Goal: Information Seeking & Learning: Find specific fact

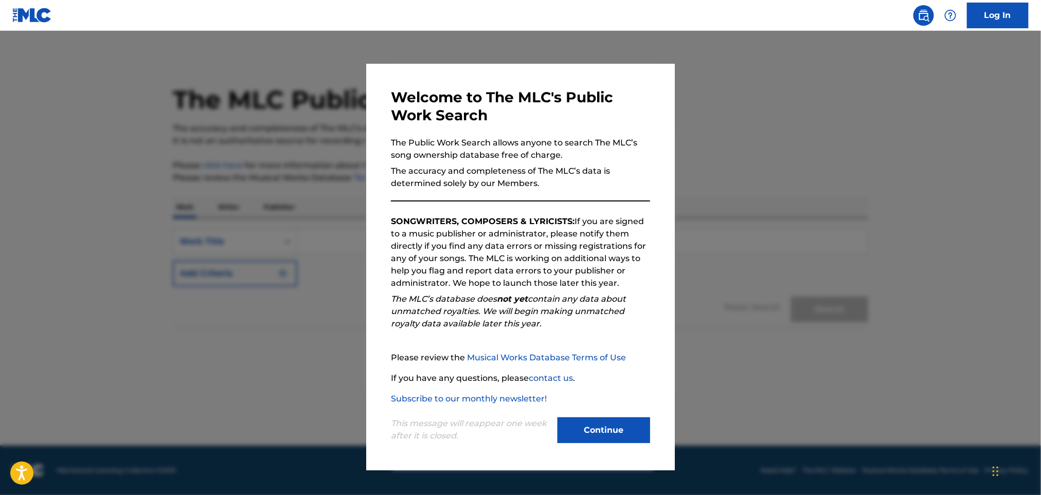
click at [623, 431] on button "Continue" at bounding box center [603, 430] width 93 height 26
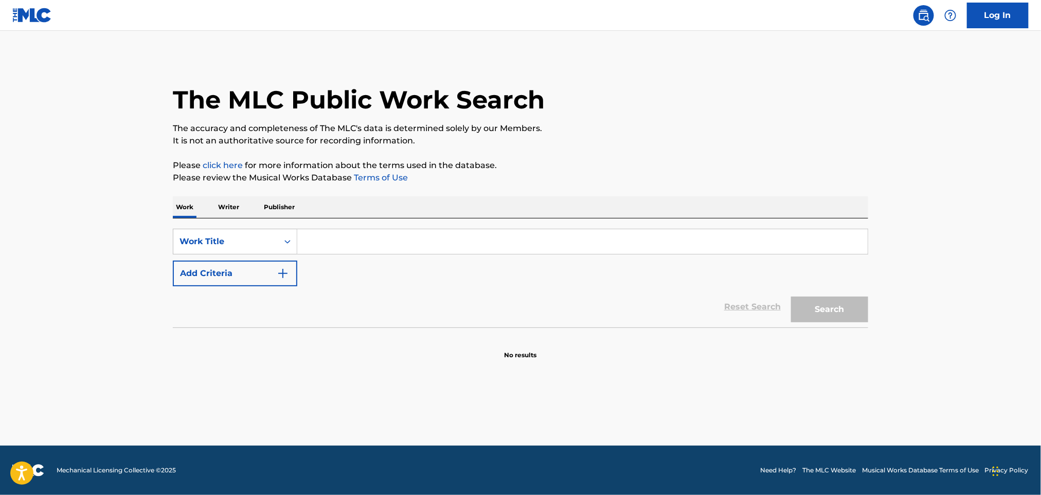
click at [376, 234] on input "Search Form" at bounding box center [582, 241] width 570 height 25
click at [326, 238] on input "Search Form" at bounding box center [582, 241] width 570 height 25
paste input "Echoes Of You Aftruu"
drag, startPoint x: 371, startPoint y: 245, endPoint x: 711, endPoint y: 197, distance: 343.2
click at [646, 236] on input "Echoes Of You Aftruu" at bounding box center [582, 241] width 570 height 25
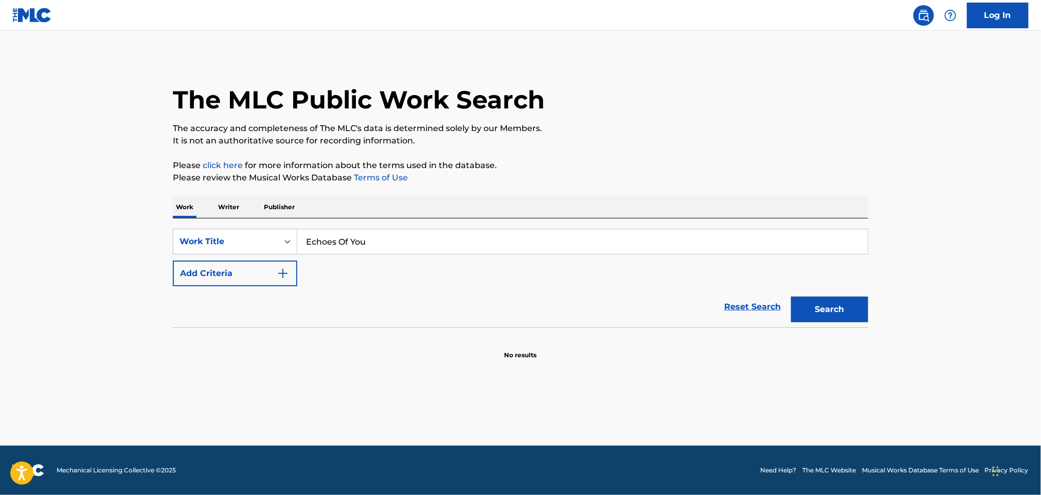
type input "Echoes Of You"
click at [703, 159] on p "Please click here for more information about the terms used in the database." at bounding box center [520, 165] width 695 height 12
click at [269, 267] on button "Add Criteria" at bounding box center [235, 274] width 124 height 26
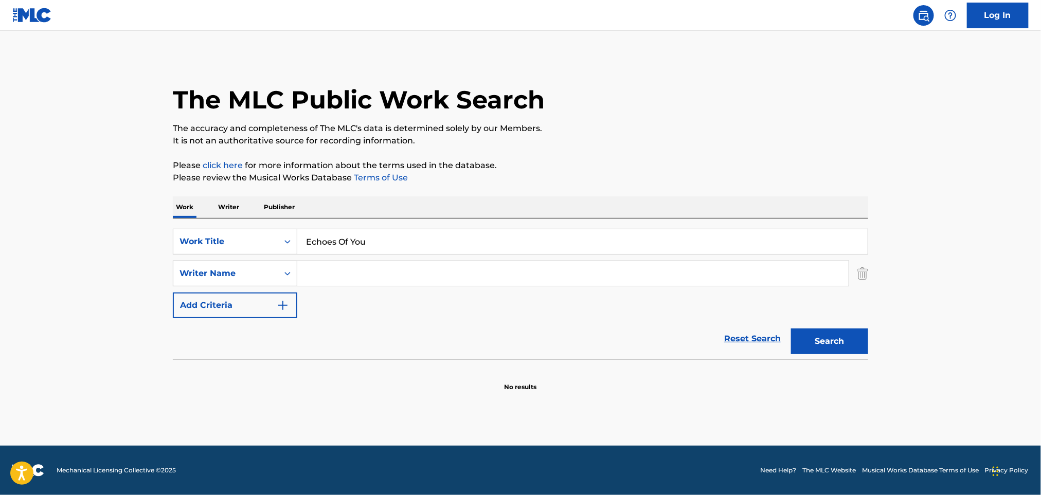
click at [325, 275] on input "Search Form" at bounding box center [572, 273] width 551 height 25
paste input "Aftruu"
click at [840, 349] on button "Search" at bounding box center [829, 342] width 77 height 26
click at [873, 333] on div "The MLC Public Work Search The accuracy and completeness of The MLC's data is d…" at bounding box center [520, 224] width 720 height 335
click at [833, 346] on button "Search" at bounding box center [829, 342] width 77 height 26
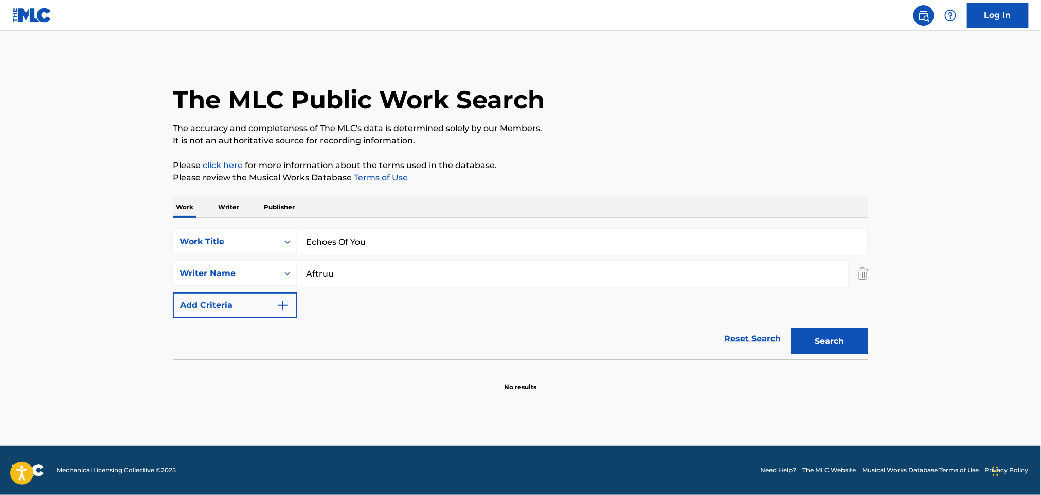
drag, startPoint x: 389, startPoint y: 266, endPoint x: 274, endPoint y: 265, distance: 115.7
click at [268, 266] on div "SearchWithCriteriaf8d08814-8d10-4850-bcdb-eedc25eb4b7a Writer Name Aftruu" at bounding box center [520, 274] width 695 height 26
paste input "[PERSON_NAME]"
click at [818, 323] on div "Search" at bounding box center [827, 338] width 82 height 41
click at [836, 346] on button "Search" at bounding box center [829, 342] width 77 height 26
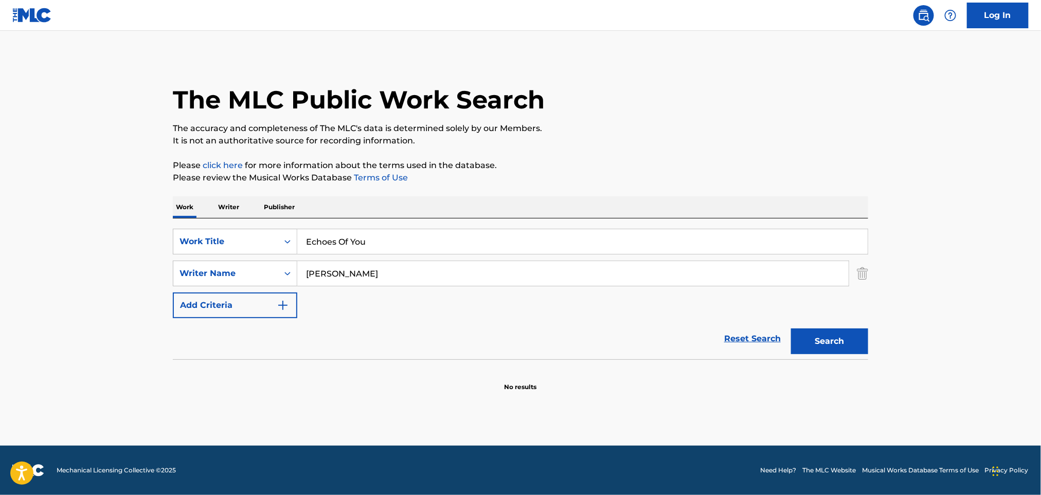
click at [821, 347] on button "Search" at bounding box center [829, 342] width 77 height 26
drag, startPoint x: 381, startPoint y: 275, endPoint x: 77, endPoint y: 282, distance: 303.9
click at [68, 280] on main "The MLC Public Work Search The accuracy and completeness of The MLC's data is d…" at bounding box center [520, 238] width 1041 height 415
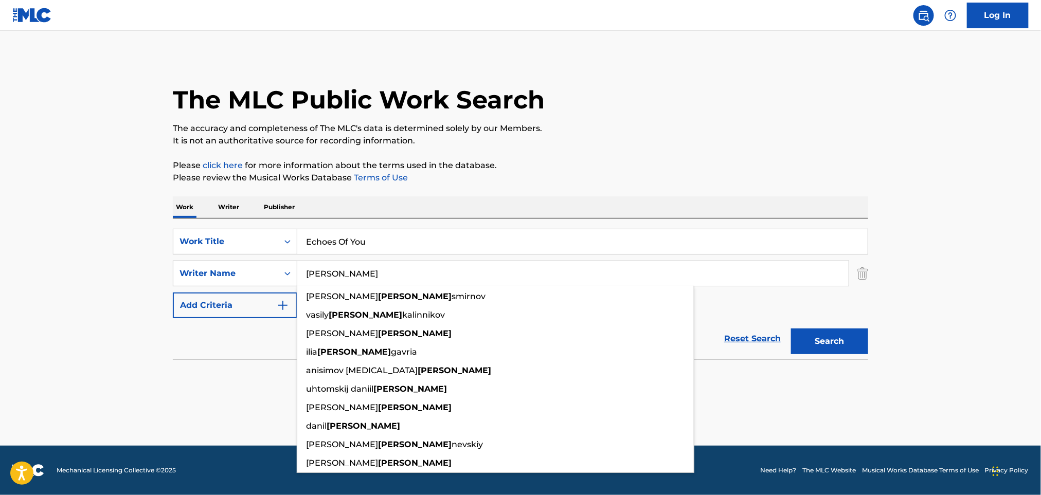
click at [791, 329] on button "Search" at bounding box center [829, 342] width 77 height 26
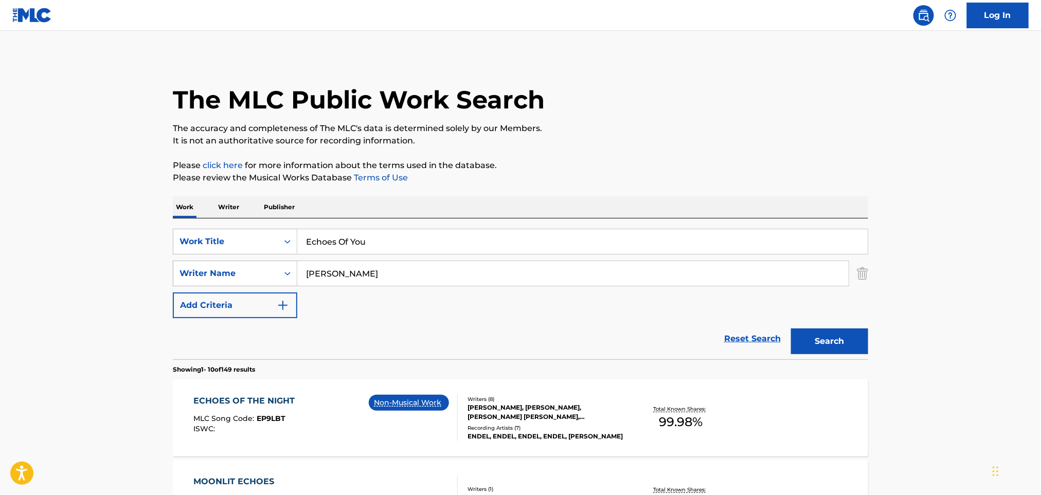
drag, startPoint x: 358, startPoint y: 282, endPoint x: 233, endPoint y: 282, distance: 125.4
click at [233, 282] on div "SearchWithCriteriaf8d08814-8d10-4850-bcdb-eedc25eb4b7a Writer Name [PERSON_NAME]" at bounding box center [520, 274] width 695 height 26
paste input "Monstercat II"
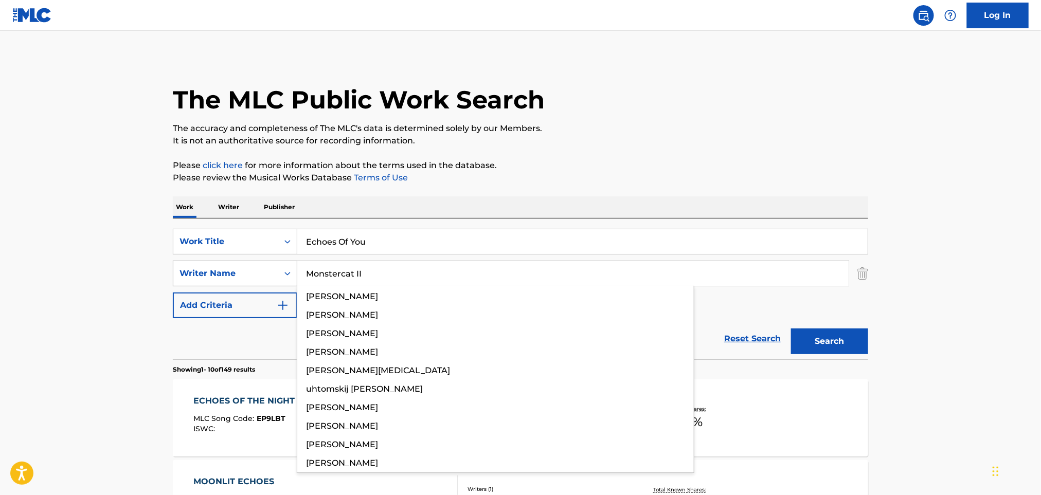
type input "Monstercat II"
click at [233, 282] on div "Writer Name" at bounding box center [225, 274] width 105 height 20
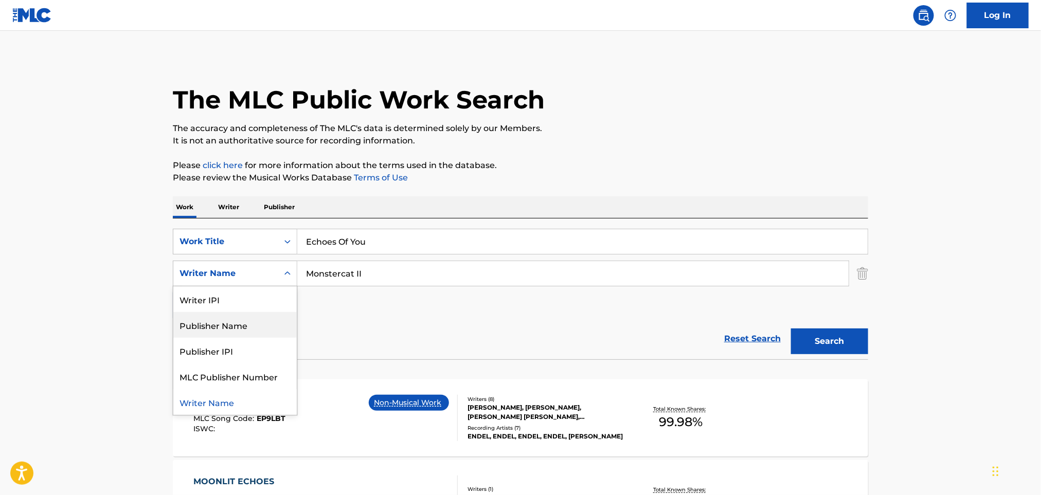
drag, startPoint x: 241, startPoint y: 330, endPoint x: 253, endPoint y: 330, distance: 12.9
click at [241, 330] on div "Publisher Name" at bounding box center [234, 325] width 123 height 26
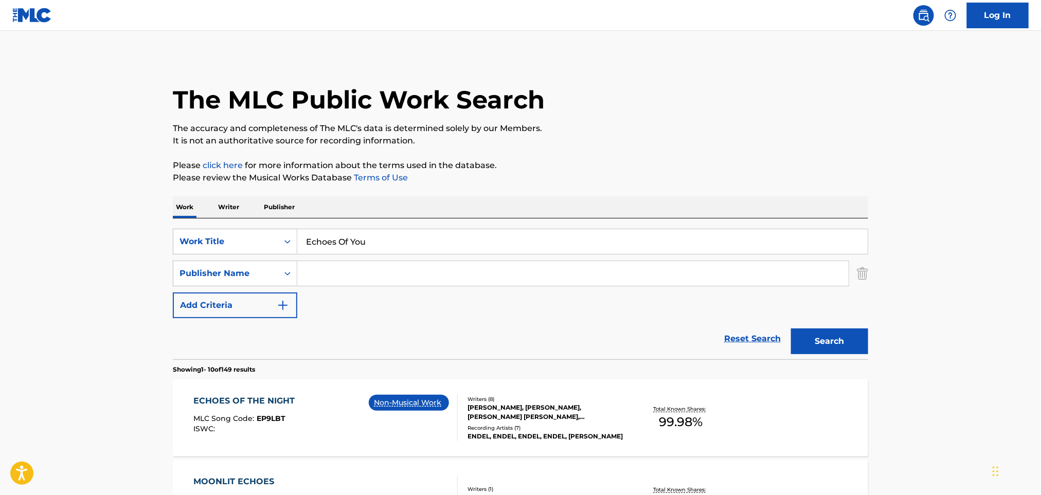
click at [834, 338] on button "Search" at bounding box center [829, 342] width 77 height 26
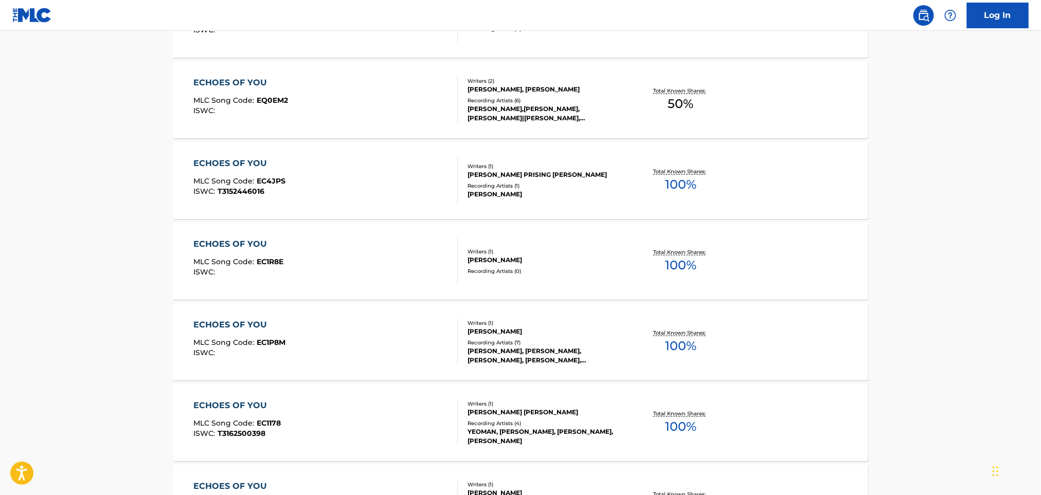
scroll to position [206, 0]
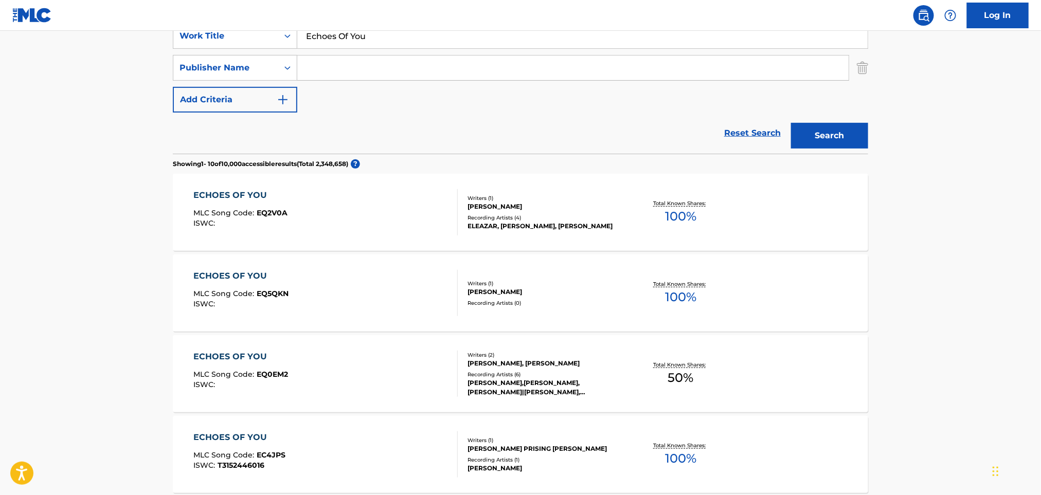
click at [353, 70] on input "Search Form" at bounding box center [572, 68] width 551 height 25
paste input "[PERSON_NAME]"
type input "[PERSON_NAME]"
click at [260, 69] on div "Publisher Name" at bounding box center [225, 68] width 93 height 12
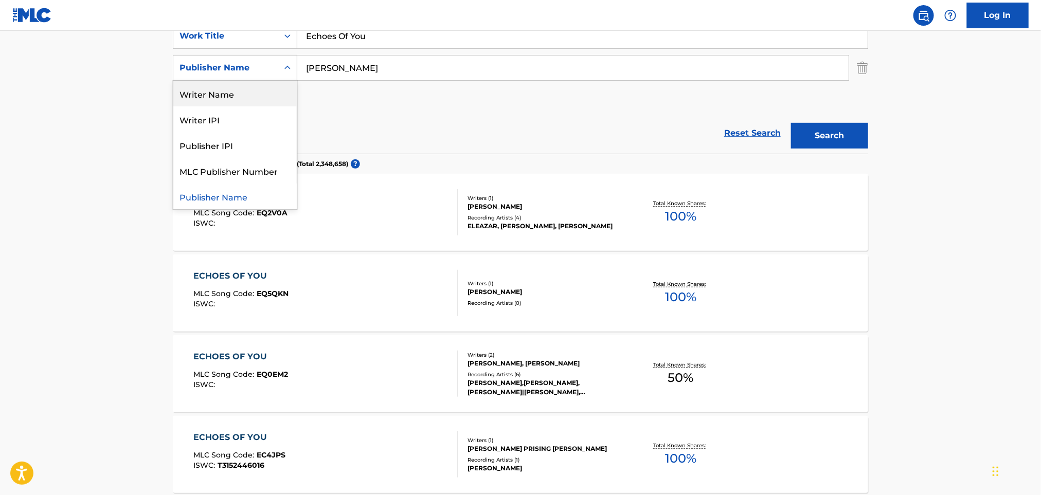
click at [264, 90] on div "Writer Name" at bounding box center [234, 94] width 123 height 26
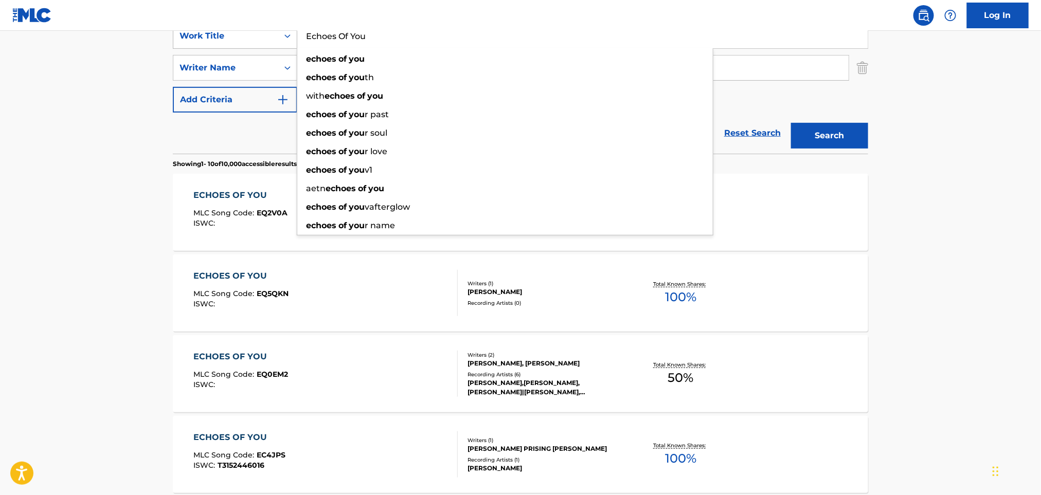
drag, startPoint x: 393, startPoint y: 42, endPoint x: 288, endPoint y: 36, distance: 105.0
click at [288, 36] on div "SearchWithCriteria60a7d4c3-d1c3-4386-845c-5f14db8f1e41 Work Title Echoes Of You…" at bounding box center [520, 36] width 695 height 26
paste input "Grow Up Late Night Thoughts"
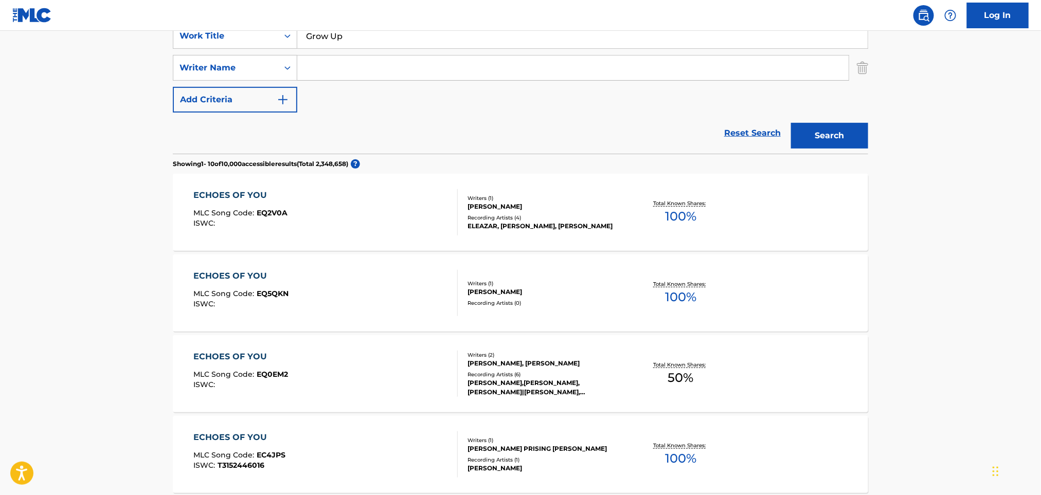
drag, startPoint x: 352, startPoint y: 41, endPoint x: 703, endPoint y: 54, distance: 351.4
click at [703, 54] on div "SearchWithCriteria60a7d4c3-d1c3-4386-845c-5f14db8f1e41 Work Title Grow Up Searc…" at bounding box center [520, 67] width 695 height 89
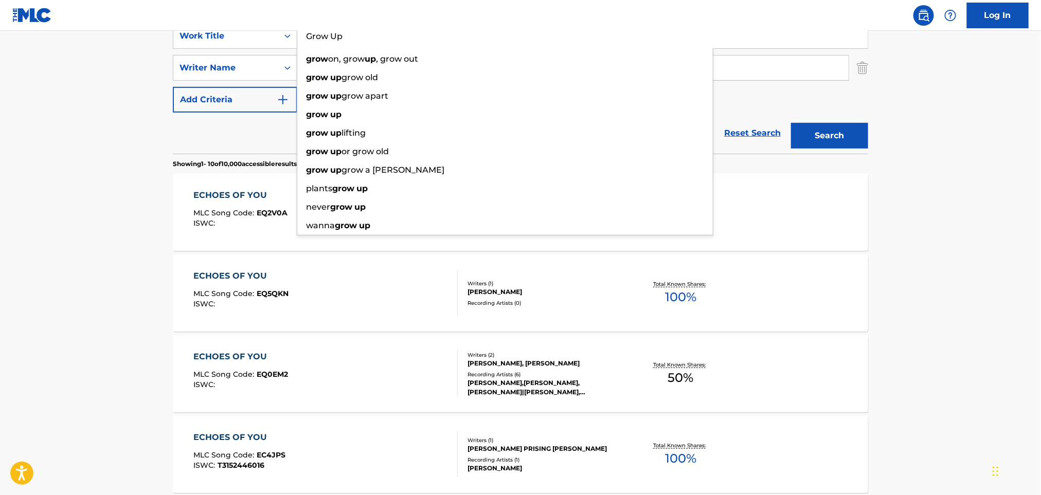
type input "Grow Up"
click at [157, 83] on main "The MLC Public Work Search The accuracy and completeness of The MLC's data is d…" at bounding box center [520, 430] width 1041 height 1210
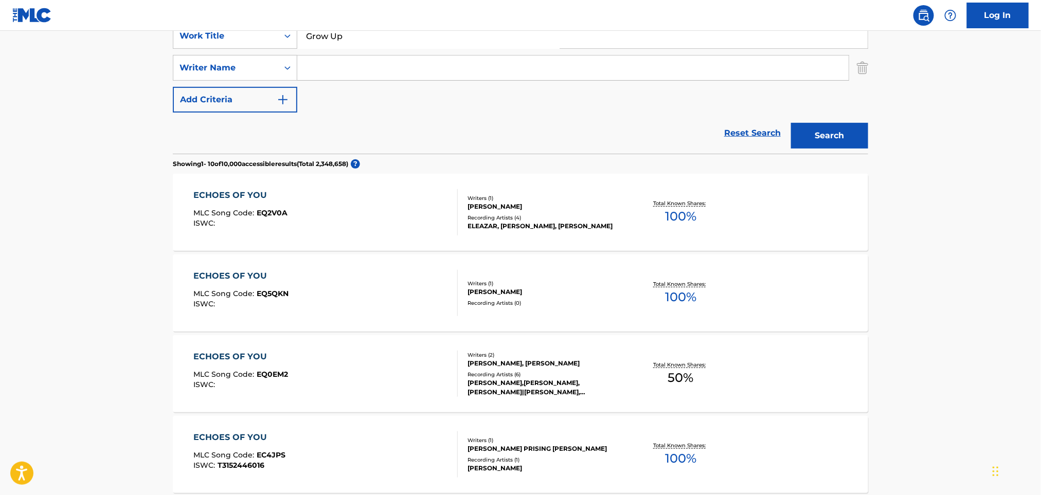
click at [345, 67] on input "Search Form" at bounding box center [572, 68] width 551 height 25
paste input "[PERSON_NAME]"
drag, startPoint x: 836, startPoint y: 135, endPoint x: 873, endPoint y: 134, distance: 37.5
click at [837, 134] on button "Search" at bounding box center [829, 136] width 77 height 26
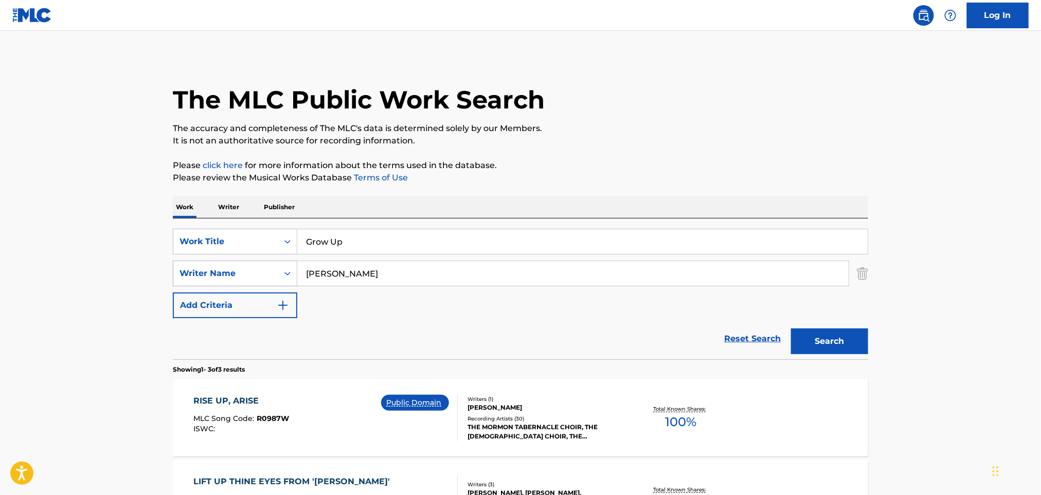
drag, startPoint x: 325, startPoint y: 276, endPoint x: 231, endPoint y: 278, distance: 94.6
click at [231, 278] on div "SearchWithCriteriac7fc9174-7328-43a3-ac02-4cfc23f19fef Writer Name [PERSON_NAME]" at bounding box center [520, 274] width 695 height 26
click at [824, 340] on button "Search" at bounding box center [829, 342] width 77 height 26
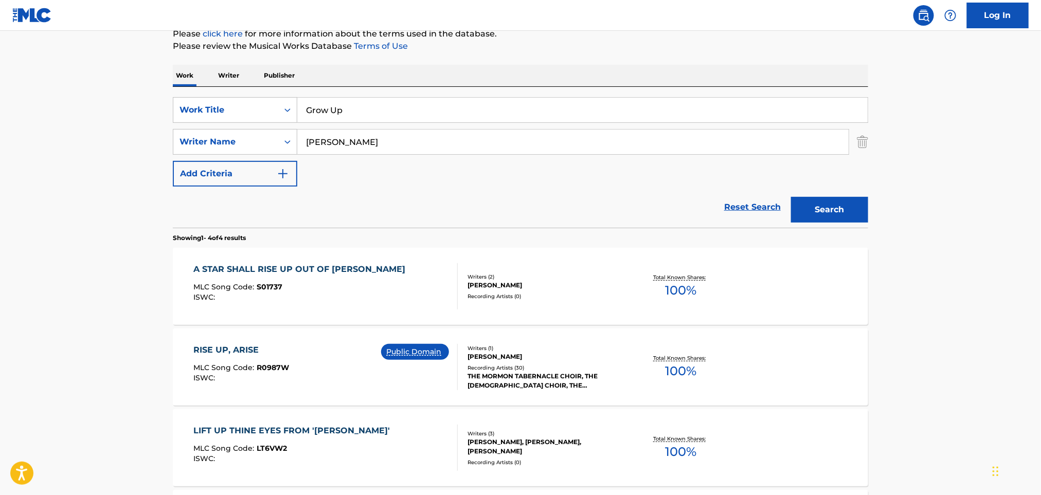
scroll to position [206, 0]
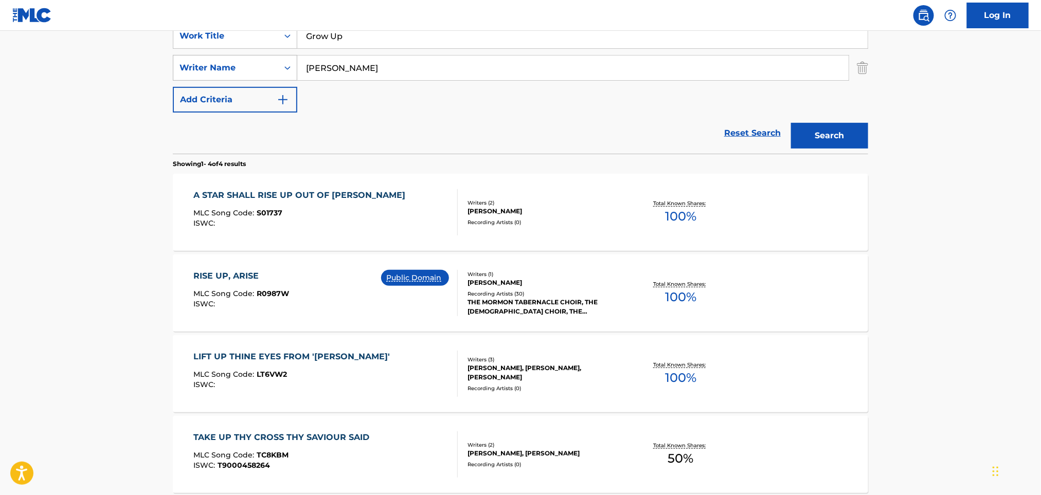
drag, startPoint x: 384, startPoint y: 68, endPoint x: 260, endPoint y: 71, distance: 123.9
click at [260, 71] on div "SearchWithCriteriac7fc9174-7328-43a3-ac02-4cfc23f19fef Writer Name [PERSON_NAME]" at bounding box center [520, 68] width 695 height 26
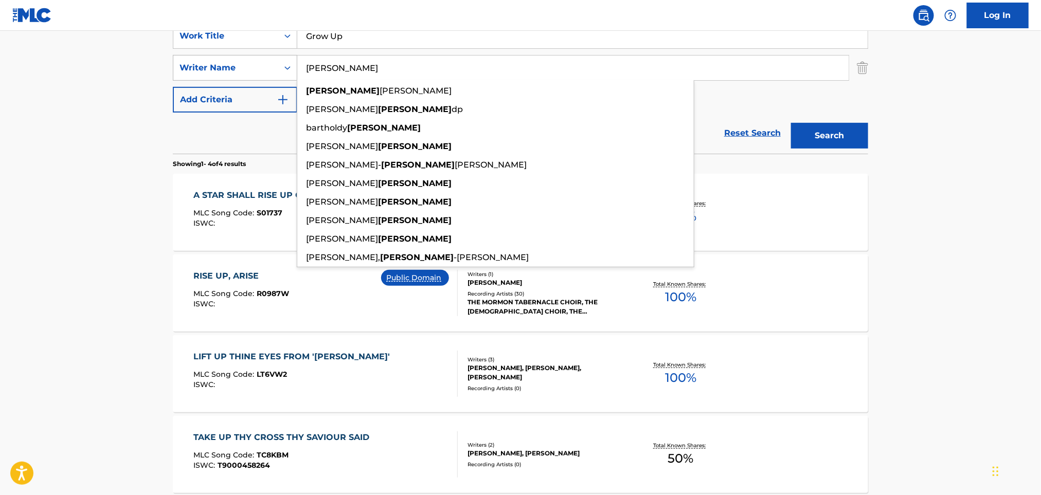
paste input "[PERSON_NAME],[PERSON_NAME],[PERSON_NAME],[PERSON_NAME]"
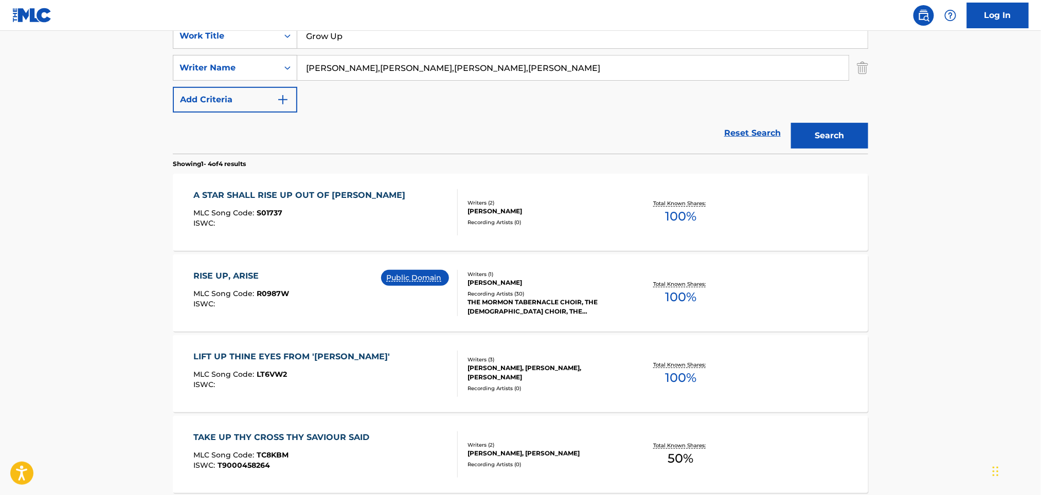
click at [1018, 97] on main "The MLC Public Work Search The accuracy and completeness of The MLC's data is d…" at bounding box center [520, 185] width 1041 height 721
click at [300, 73] on input "[PERSON_NAME],[PERSON_NAME],[PERSON_NAME],[PERSON_NAME]" at bounding box center [572, 68] width 551 height 25
click at [374, 68] on input "[PERSON_NAME],[PERSON_NAME],[PERSON_NAME],[PERSON_NAME]" at bounding box center [572, 68] width 551 height 25
drag, startPoint x: 372, startPoint y: 68, endPoint x: 807, endPoint y: 150, distance: 443.1
click at [782, 111] on div "SearchWithCriteria60a7d4c3-d1c3-4386-845c-5f14db8f1e41 Work Title Grow Up Searc…" at bounding box center [520, 67] width 695 height 89
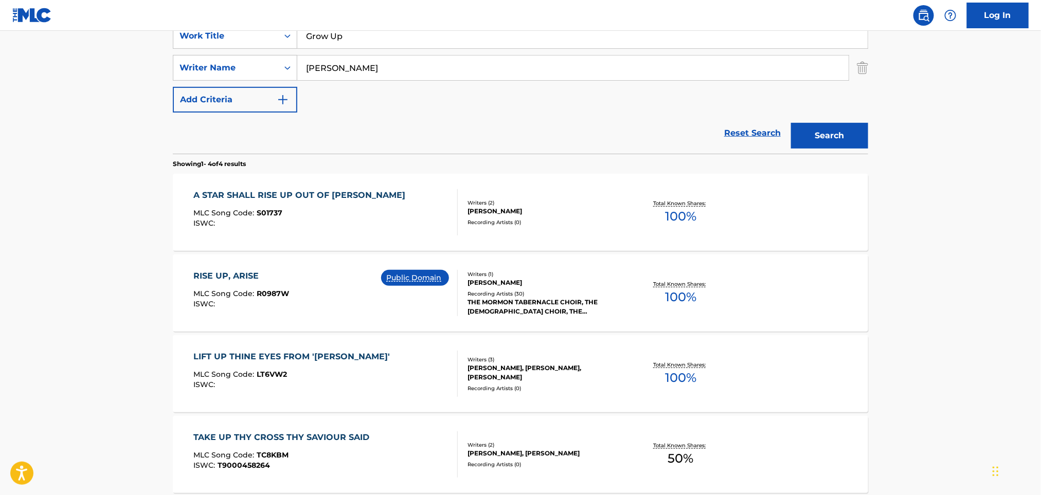
click at [839, 132] on button "Search" at bounding box center [829, 136] width 77 height 26
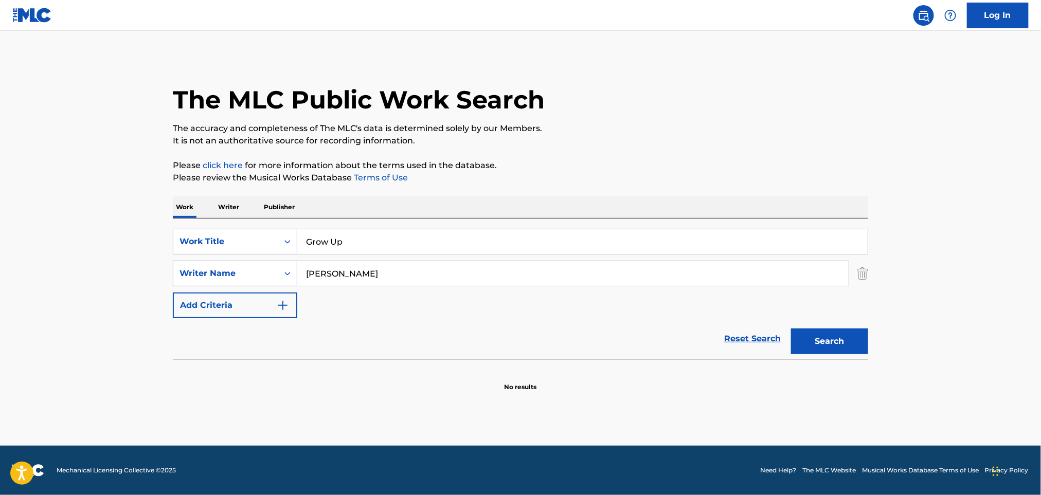
click at [373, 277] on input "[PERSON_NAME]" at bounding box center [572, 273] width 551 height 25
click at [846, 343] on button "Search" at bounding box center [829, 342] width 77 height 26
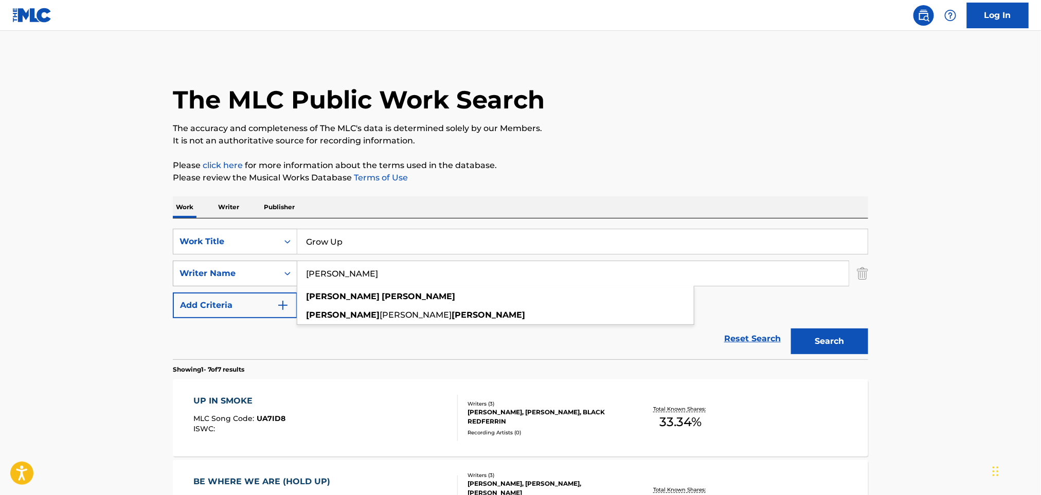
drag, startPoint x: 387, startPoint y: 267, endPoint x: 225, endPoint y: 271, distance: 162.0
click at [225, 271] on div "SearchWithCriteriac7fc9174-7328-43a3-ac02-4cfc23f19fef Writer Name [PERSON_NAME…" at bounding box center [520, 274] width 695 height 26
paste input "[PERSON_NAME],[PERSON_NAME],[PERSON_NAME]"
click at [356, 272] on input "[PERSON_NAME],[PERSON_NAME],[PERSON_NAME]" at bounding box center [572, 273] width 551 height 25
drag, startPoint x: 359, startPoint y: 273, endPoint x: 867, endPoint y: 326, distance: 511.2
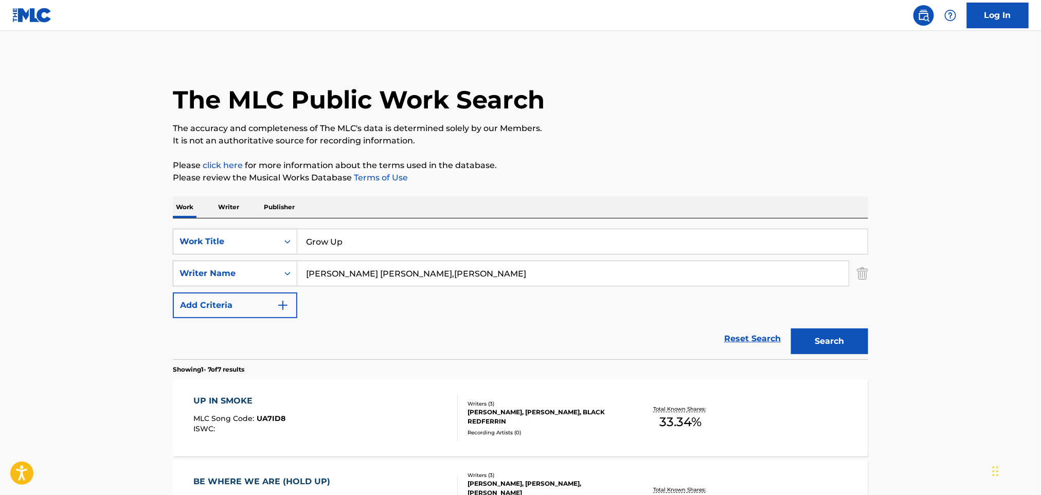
type input "[PERSON_NAME]"
click at [844, 336] on button "Search" at bounding box center [829, 342] width 77 height 26
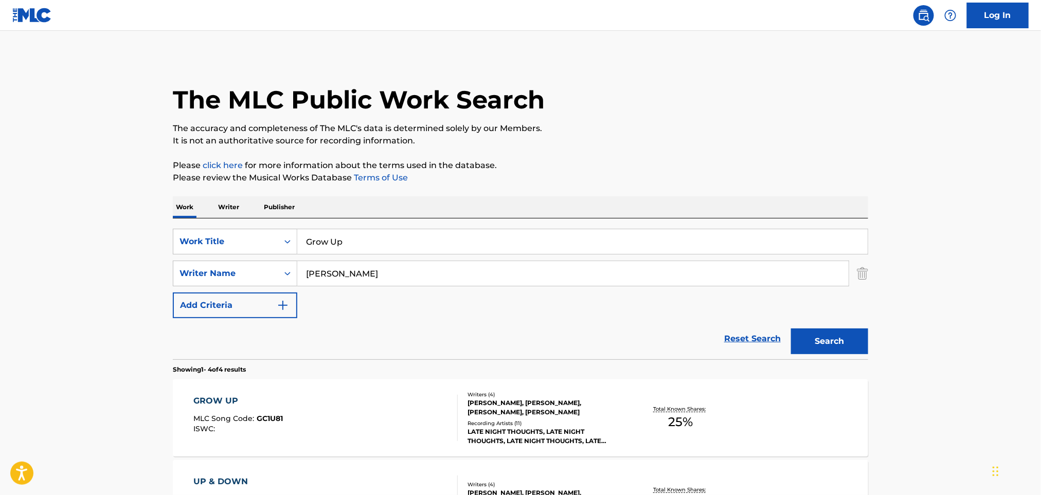
click at [407, 413] on div "GROW UP MLC Song Code : GC1U81 ISWC :" at bounding box center [326, 418] width 264 height 46
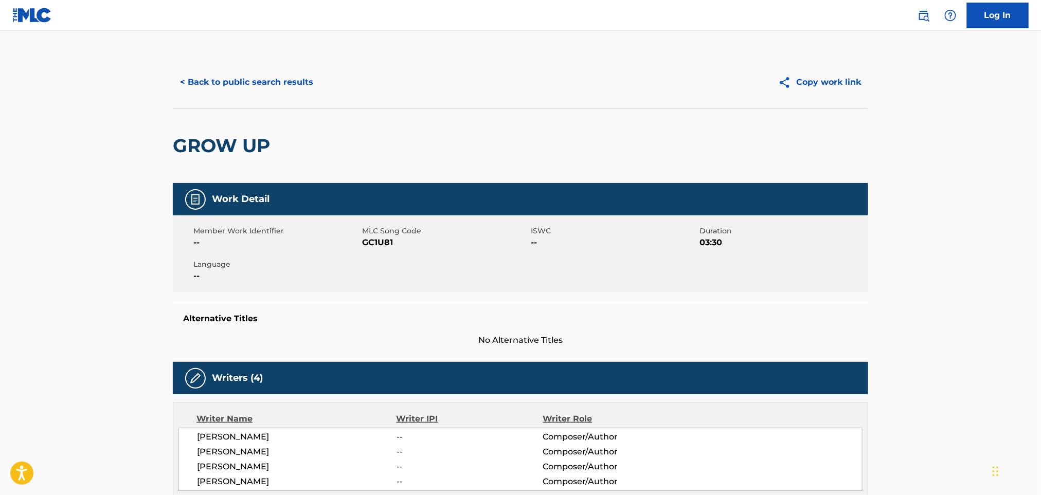
click at [381, 247] on span "GC1U81" at bounding box center [445, 242] width 166 height 12
copy span "GC1U81"
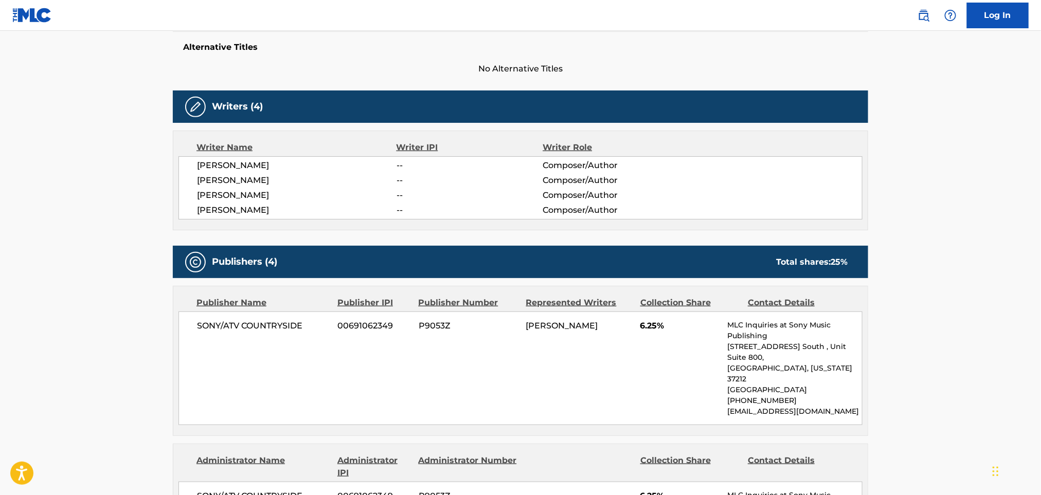
scroll to position [411, 0]
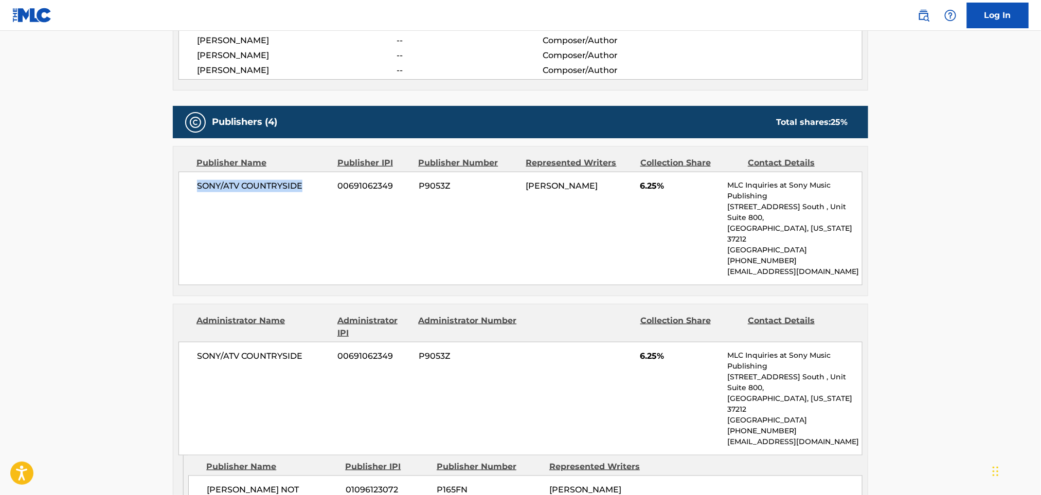
drag, startPoint x: 193, startPoint y: 193, endPoint x: 333, endPoint y: 197, distance: 140.4
click at [333, 197] on div "SONY/ATV COUNTRYSIDE 00691062349 P9053Z [PERSON_NAME] 6.25% MLC Inquiries at So…" at bounding box center [520, 229] width 684 height 114
copy span "SONY/ATV COUNTRYSIDE"
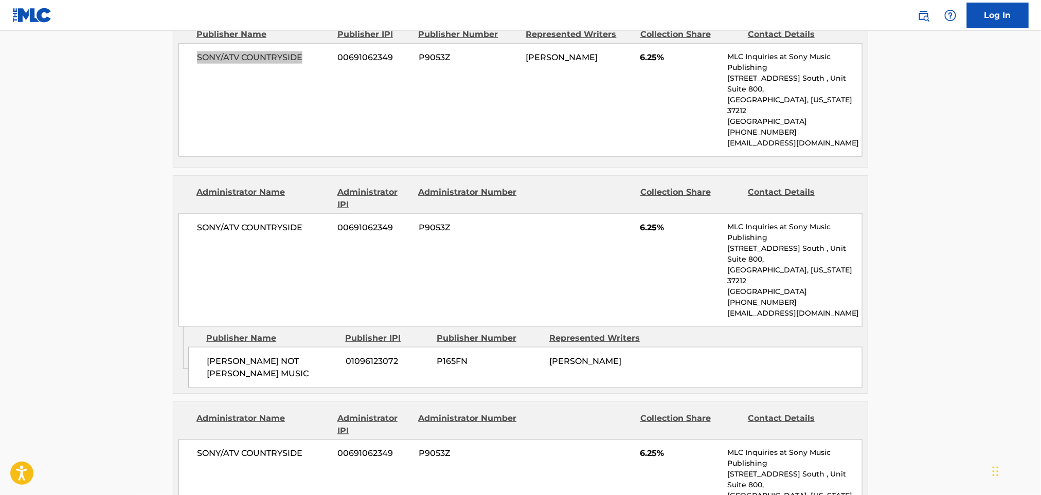
scroll to position [548, 0]
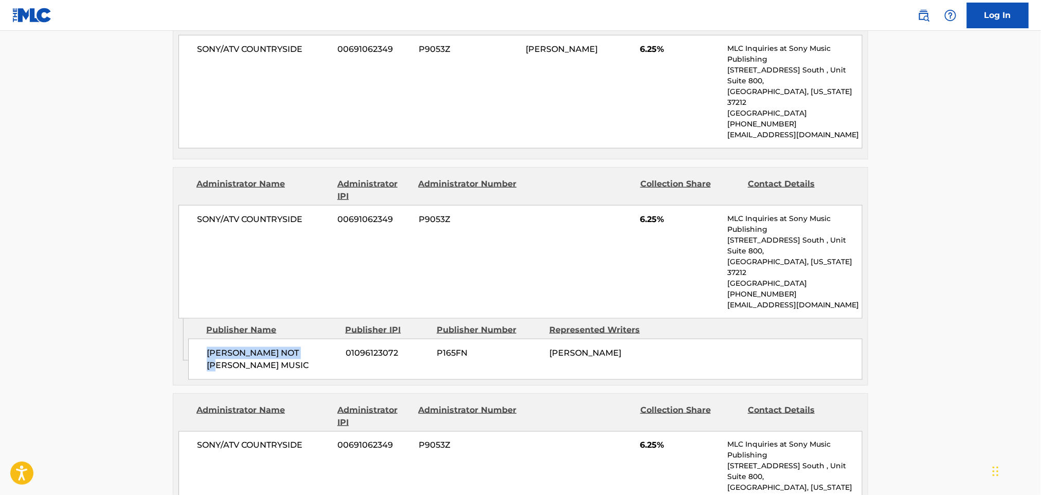
drag, startPoint x: 256, startPoint y: 321, endPoint x: 325, endPoint y: 323, distance: 68.9
click at [325, 339] on div "[PERSON_NAME] NOT [PERSON_NAME] MUSIC 01096123072 P165FN [PERSON_NAME]" at bounding box center [525, 359] width 674 height 41
copy span "[PERSON_NAME] NOT [PERSON_NAME] MUSIC"
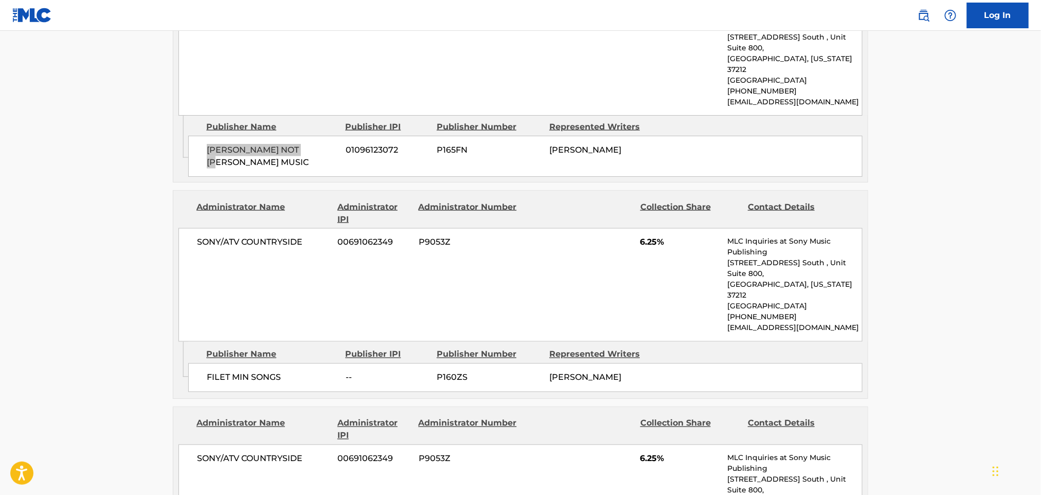
scroll to position [754, 0]
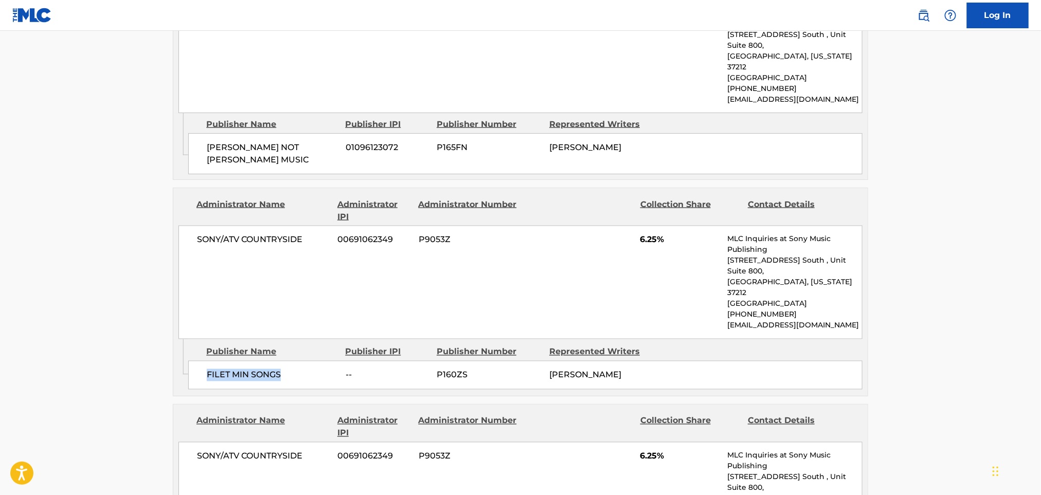
drag, startPoint x: 221, startPoint y: 298, endPoint x: 315, endPoint y: 304, distance: 94.8
click at [317, 361] on div "FILET MIN SONGS -- P160ZS [PERSON_NAME]" at bounding box center [525, 375] width 674 height 29
copy span "FILET MIN SONGS"
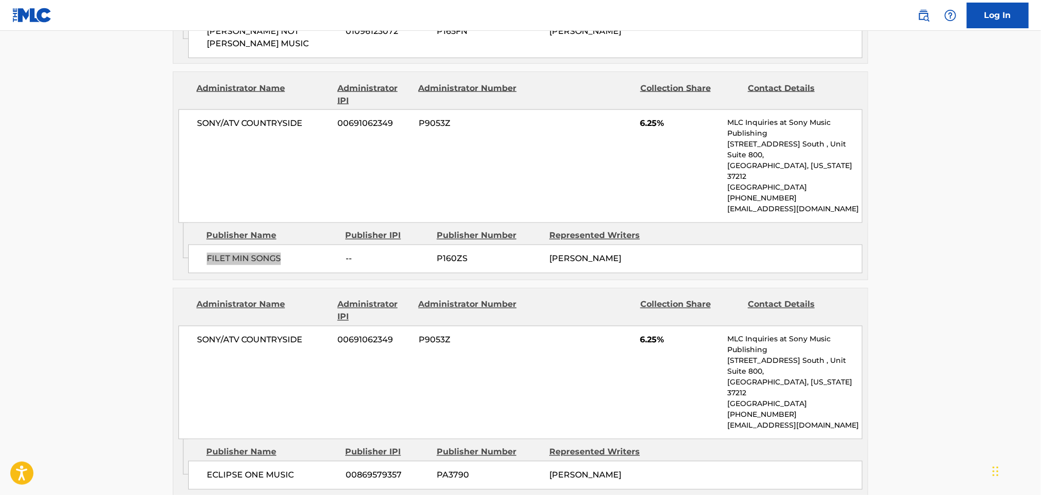
scroll to position [959, 0]
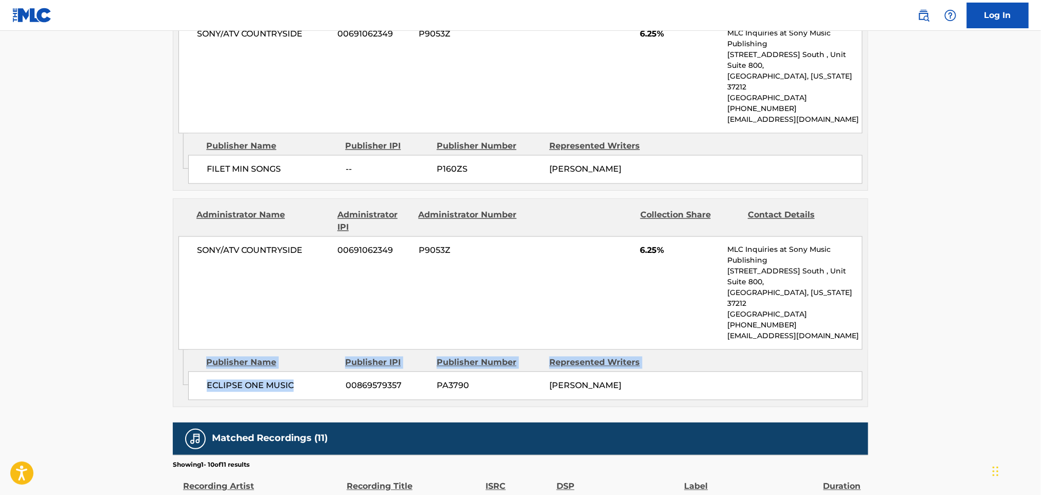
drag, startPoint x: 189, startPoint y: 287, endPoint x: 322, endPoint y: 287, distance: 132.6
click at [322, 350] on div "Admin Original Publisher Connecting Line Publisher Name Publisher IPI Publisher…" at bounding box center [520, 378] width 694 height 57
click at [260, 372] on div "ECLIPSE ONE MUSIC 00869579357 PA3790 [PERSON_NAME]" at bounding box center [525, 386] width 674 height 29
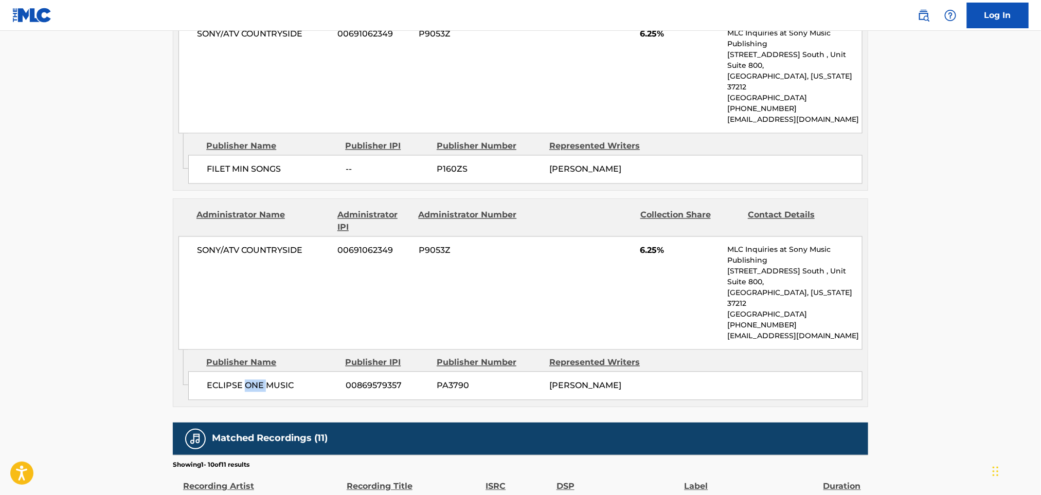
click at [260, 372] on div "ECLIPSE ONE MUSIC 00869579357 PA3790 [PERSON_NAME]" at bounding box center [525, 386] width 674 height 29
click at [626, 236] on div "SONY/ATV COUNTRYSIDE 00691062349 P9053Z 6.25% MLC Inquiries at Sony Music Publi…" at bounding box center [520, 293] width 684 height 114
click at [651, 236] on div "SONY/ATV COUNTRYSIDE 00691062349 P9053Z 6.25% MLC Inquiries at Sony Music Publi…" at bounding box center [520, 293] width 684 height 114
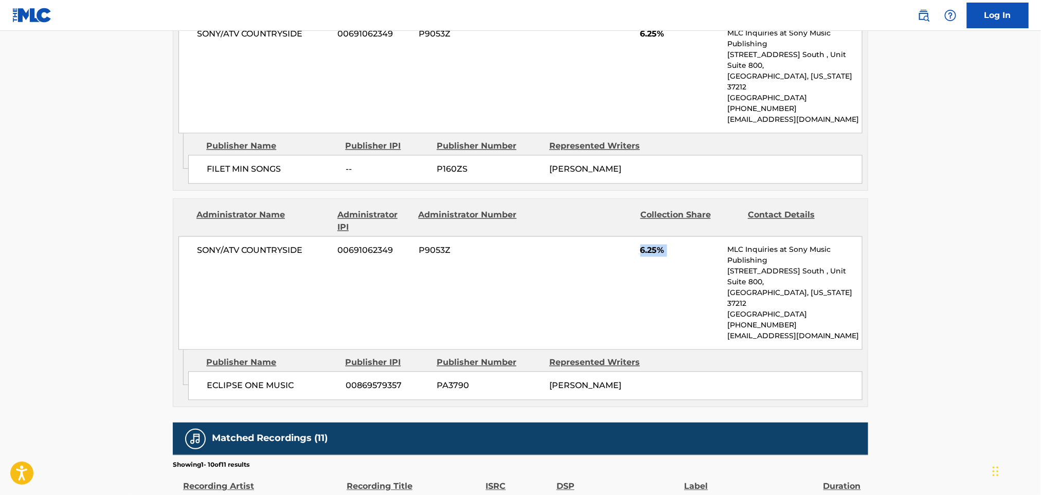
click at [651, 236] on div "SONY/ATV COUNTRYSIDE 00691062349 P9053Z 6.25% MLC Inquiries at Sony Music Publi…" at bounding box center [520, 293] width 684 height 114
copy div "6.25%"
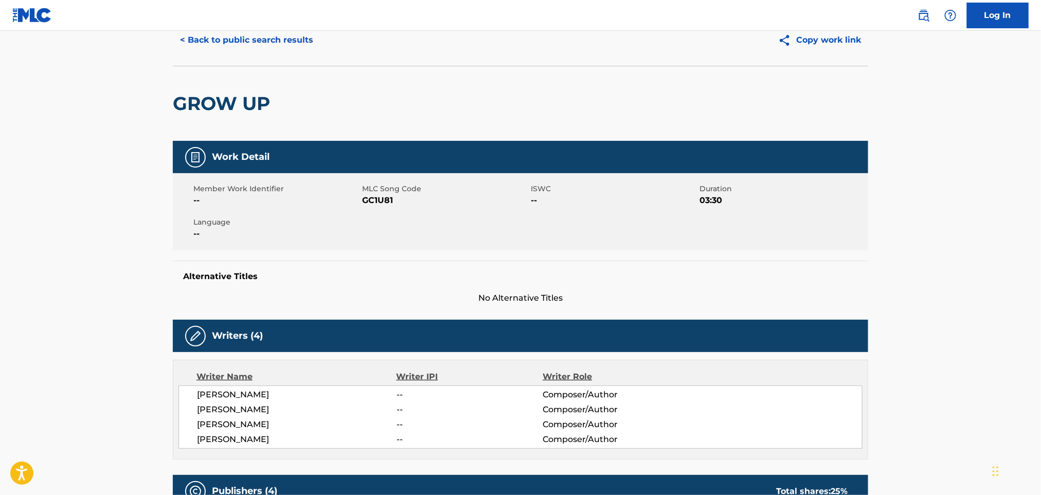
scroll to position [0, 0]
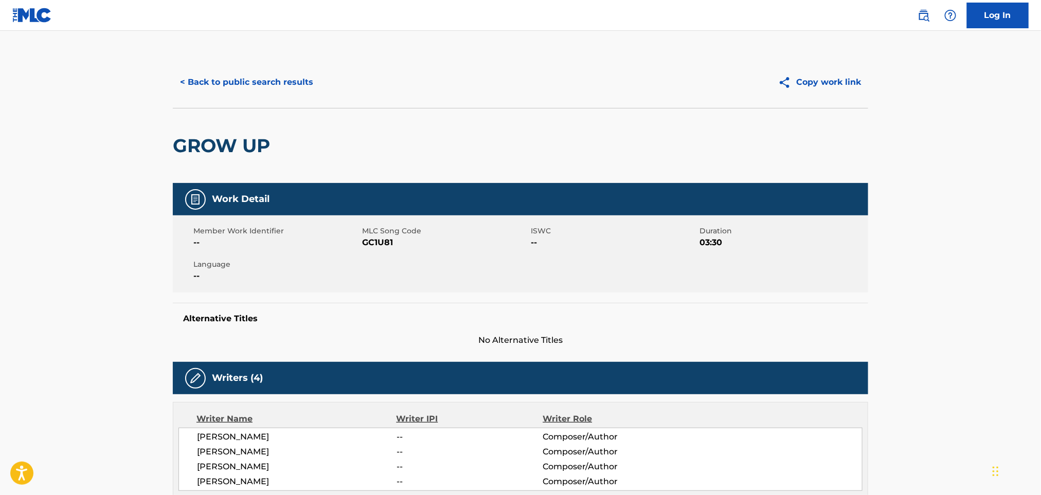
click at [246, 78] on button "< Back to public search results" at bounding box center [247, 82] width 148 height 26
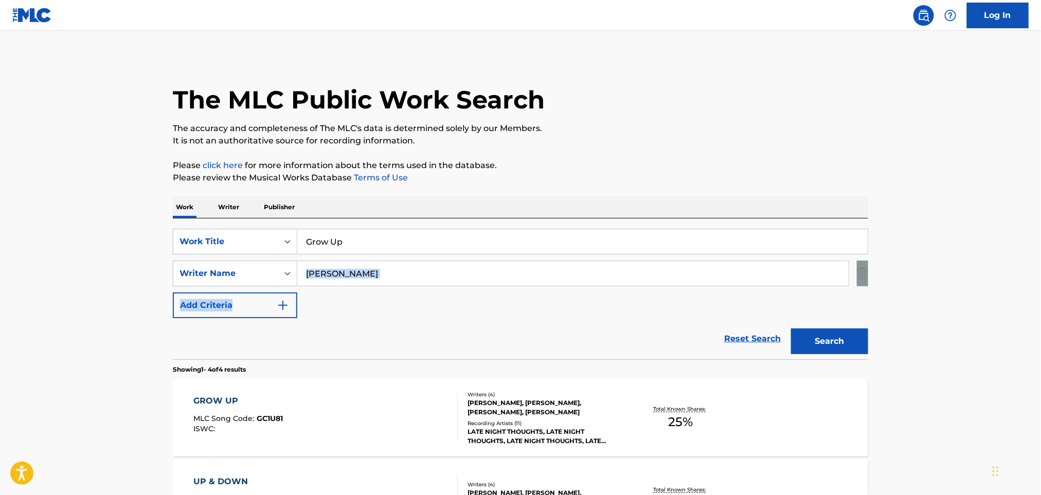
drag, startPoint x: 395, startPoint y: 288, endPoint x: 385, endPoint y: 275, distance: 16.5
click at [387, 280] on div "SearchWithCriteria60a7d4c3-d1c3-4386-845c-5f14db8f1e41 Work Title Grow Up Searc…" at bounding box center [520, 273] width 695 height 89
drag, startPoint x: 383, startPoint y: 270, endPoint x: 252, endPoint y: 266, distance: 130.6
click at [252, 266] on div "SearchWithCriteriac7fc9174-7328-43a3-ac02-4cfc23f19fef Writer Name [PERSON_NAME]" at bounding box center [520, 274] width 695 height 26
paste input "[PERSON_NAME] GriffithEdward JenkinsNuala [PERSON_NAME]-WilfordRyan [PERSON_NAM…"
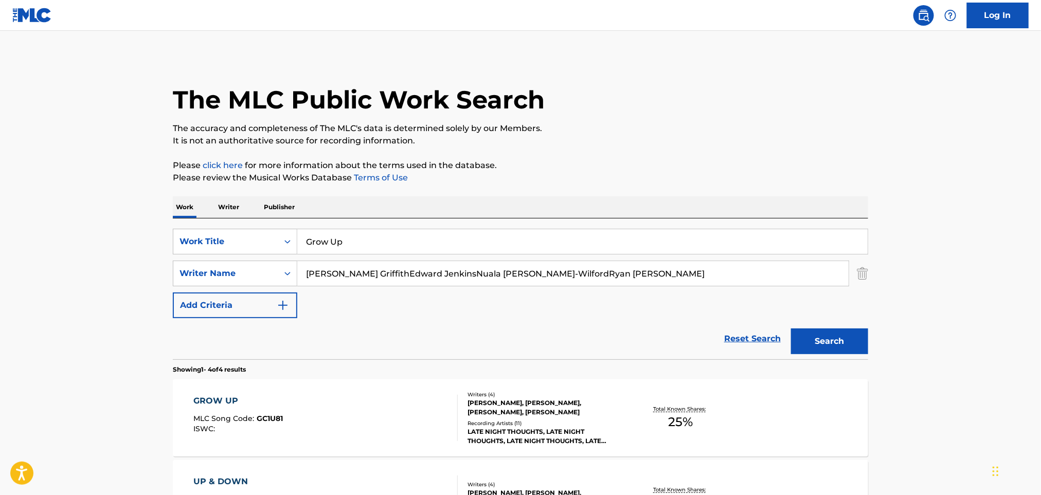
type input "[PERSON_NAME] GriffithEdward JenkinsNuala [PERSON_NAME]-WilfordRyan [PERSON_NAM…"
drag, startPoint x: 340, startPoint y: 246, endPoint x: 280, endPoint y: 244, distance: 60.2
click at [272, 246] on div "SearchWithCriteria60a7d4c3-d1c3-4386-845c-5f14db8f1e41 Work Title Grow Up" at bounding box center [520, 242] width 695 height 26
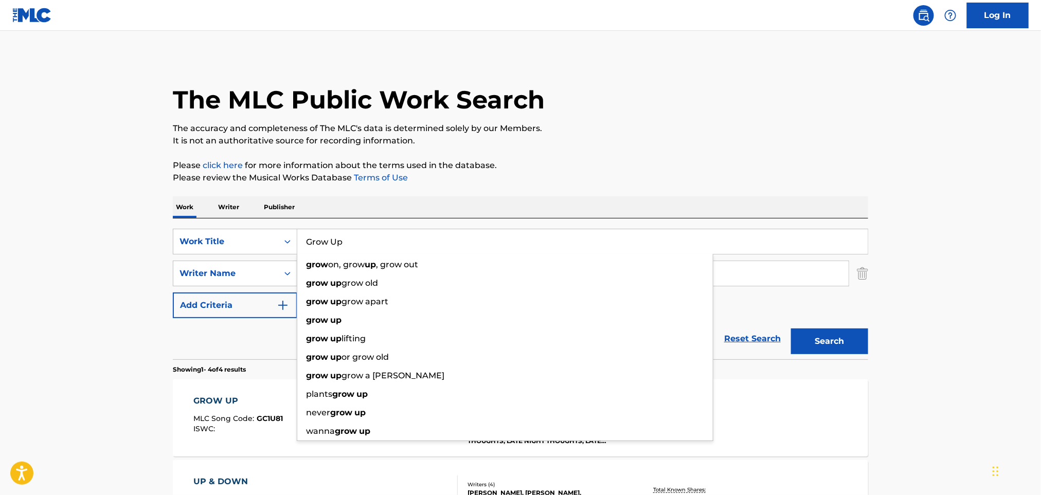
paste input "In My Head Gryffin"
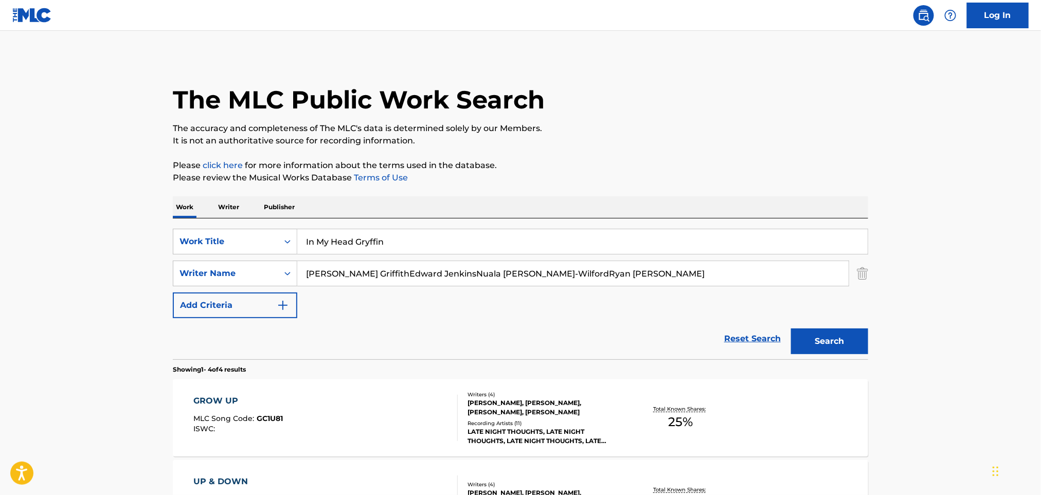
drag, startPoint x: 359, startPoint y: 241, endPoint x: 771, endPoint y: 171, distance: 417.3
click at [724, 200] on div "Work Writer Publisher SearchWithCriteria60a7d4c3-d1c3-4386-845c-5f14db8f1e41 Wo…" at bounding box center [520, 471] width 695 height 551
type input "In My Head"
click at [742, 128] on p "The accuracy and completeness of The MLC's data is determined solely by our Mem…" at bounding box center [520, 128] width 695 height 12
drag, startPoint x: 366, startPoint y: 272, endPoint x: 859, endPoint y: 367, distance: 502.0
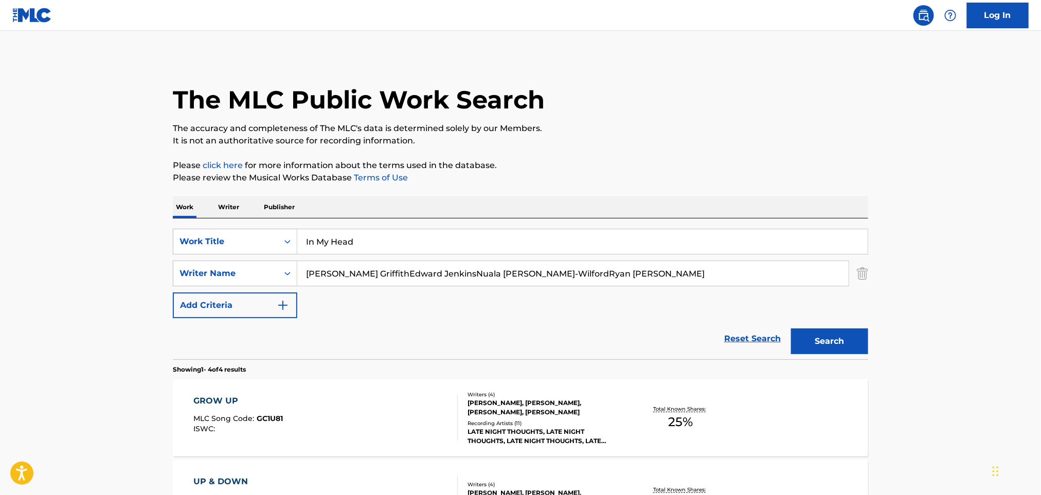
click at [859, 366] on div "SearchWithCriteria60a7d4c3-d1c3-4386-845c-5f14db8f1e41 Work Title In My Head Se…" at bounding box center [520, 482] width 695 height 529
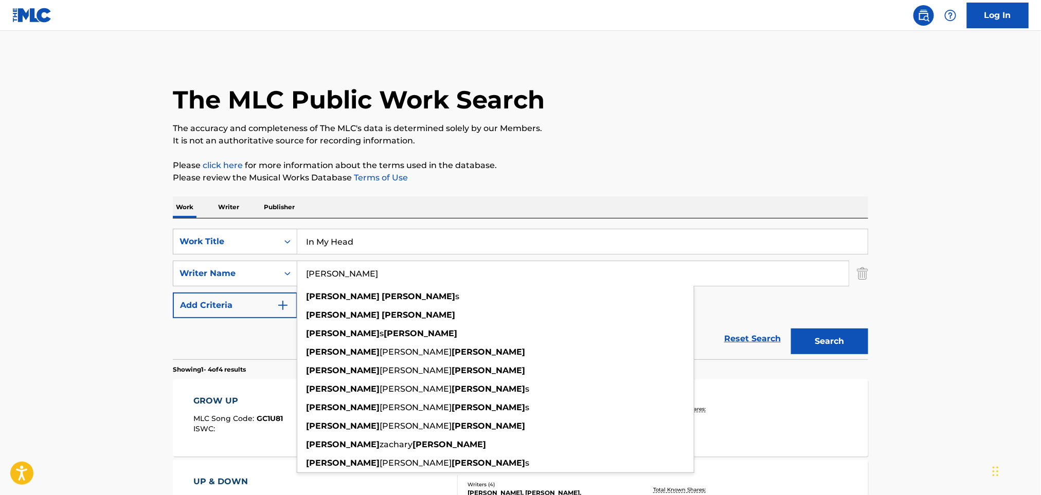
click at [836, 345] on button "Search" at bounding box center [829, 342] width 77 height 26
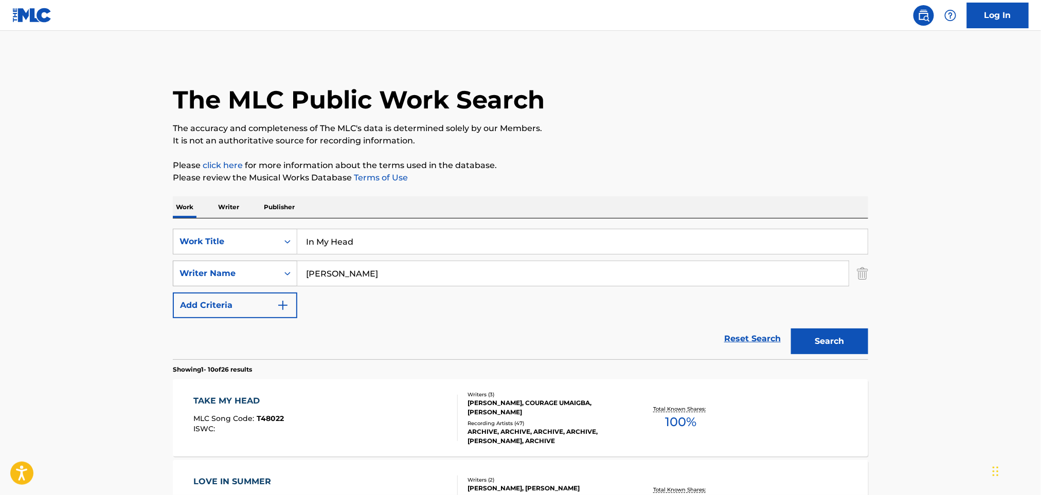
drag, startPoint x: 394, startPoint y: 269, endPoint x: 266, endPoint y: 275, distance: 127.6
click at [266, 275] on div "SearchWithCriteriac7fc9174-7328-43a3-ac02-4cfc23f19fef Writer Name [PERSON_NAME]" at bounding box center [520, 274] width 695 height 26
paste input "[PERSON_NAME] JenkinsNuala [PERSON_NAME]-WilfordRyan [PERSON_NAME]"
click at [360, 274] on input "[PERSON_NAME] JenkinsNuala [PERSON_NAME]-WilfordRyan [PERSON_NAME]" at bounding box center [572, 273] width 551 height 25
drag, startPoint x: 373, startPoint y: 275, endPoint x: 903, endPoint y: 385, distance: 541.5
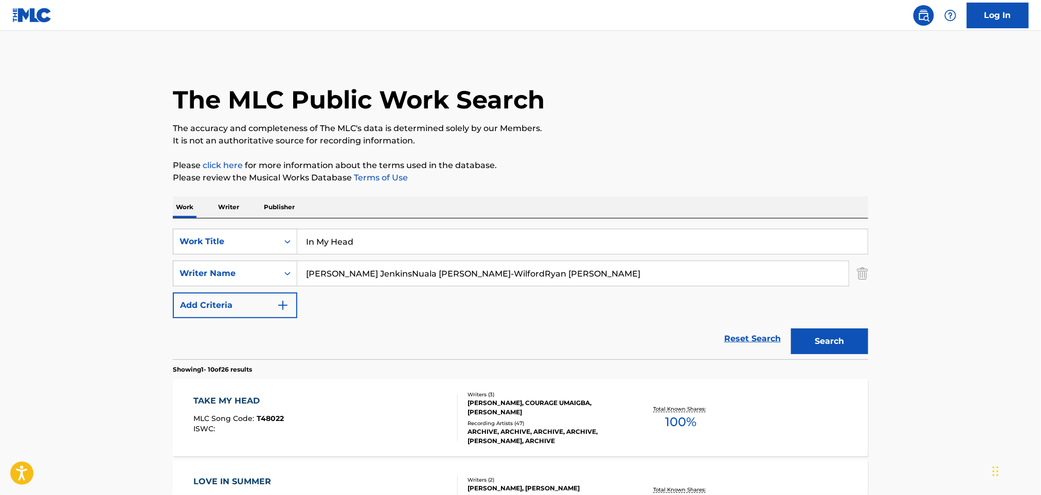
click at [815, 345] on button "Search" at bounding box center [829, 342] width 77 height 26
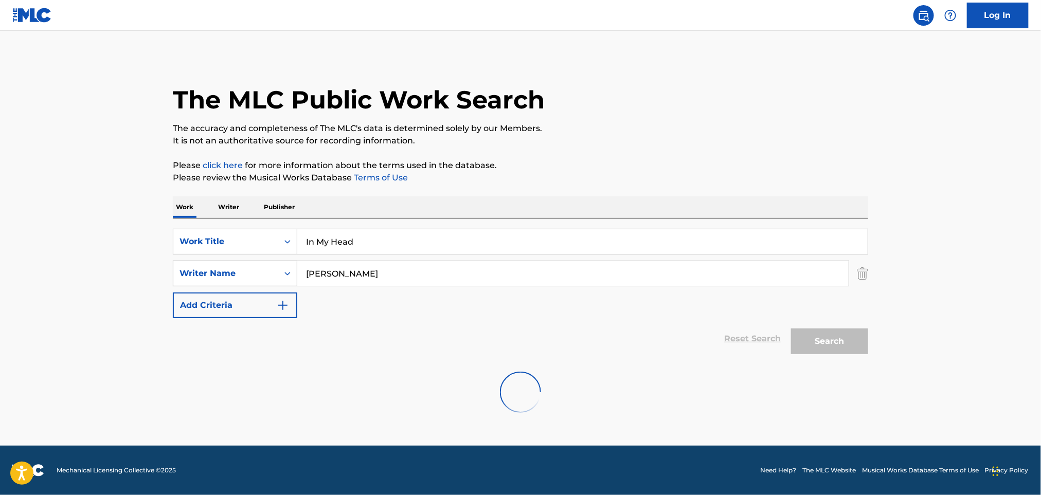
drag, startPoint x: 408, startPoint y: 273, endPoint x: 215, endPoint y: 274, distance: 192.8
click at [215, 274] on div "SearchWithCriteriac7fc9174-7328-43a3-ac02-4cfc23f19fef Writer Name [PERSON_NAME]" at bounding box center [520, 274] width 695 height 26
paste input "[PERSON_NAME] RaddonThomas [PERSON_NAME]"
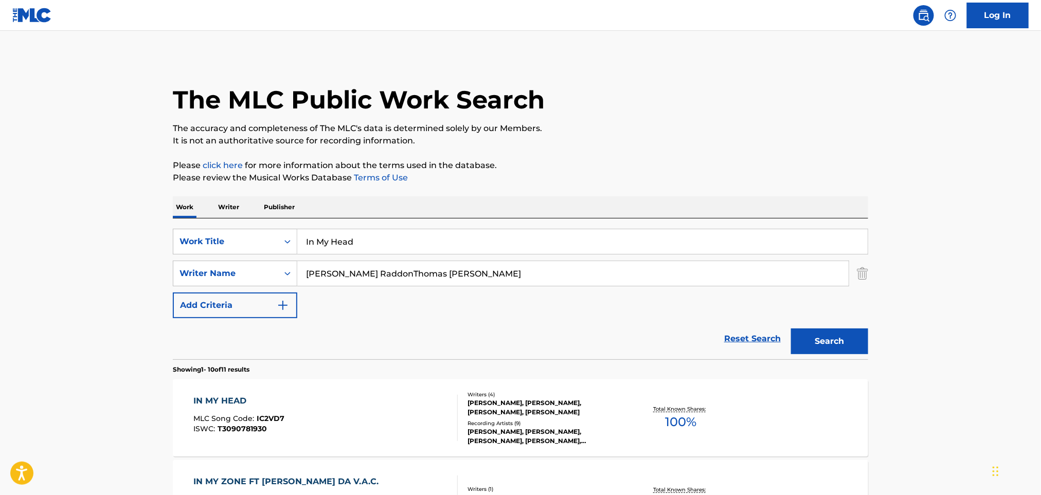
drag, startPoint x: 402, startPoint y: 271, endPoint x: 831, endPoint y: 382, distance: 443.3
type input "[PERSON_NAME]"
click at [373, 422] on div "IN MY HEAD MLC Song Code : IC2VD7 ISWC : T3090781930" at bounding box center [326, 418] width 264 height 46
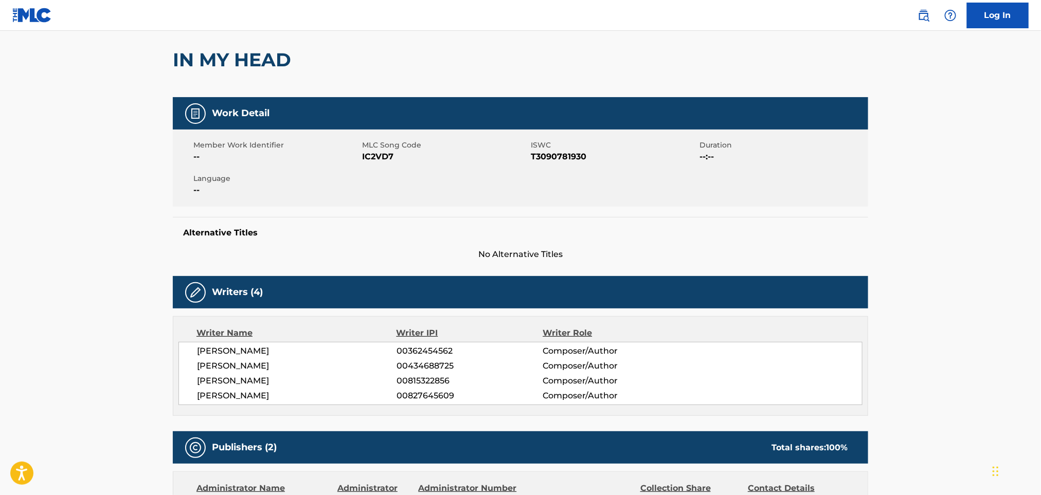
scroll to position [154, 0]
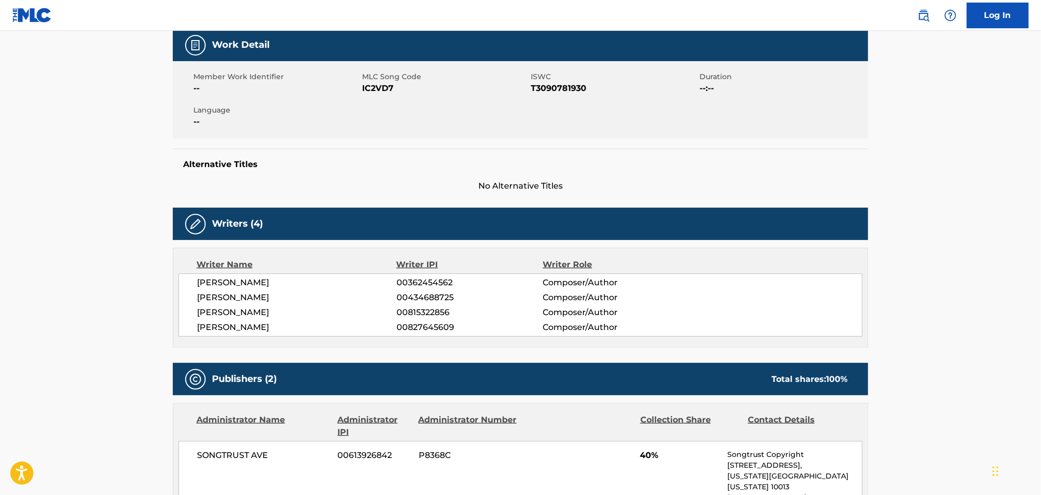
click at [241, 289] on div "[PERSON_NAME] 00362454562 Composer/Author [PERSON_NAME] 00434688725 Composer/Au…" at bounding box center [520, 305] width 684 height 63
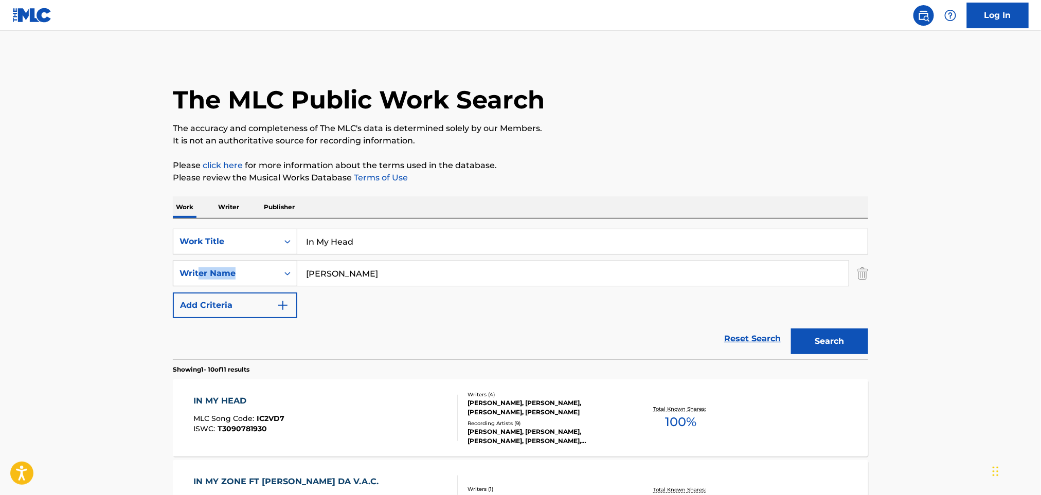
drag, startPoint x: 435, startPoint y: 259, endPoint x: 213, endPoint y: 285, distance: 223.6
click at [201, 285] on div "SearchWithCriteria60a7d4c3-d1c3-4386-845c-5f14db8f1e41 Work Title In My Head Se…" at bounding box center [520, 273] width 695 height 89
drag, startPoint x: 472, startPoint y: 275, endPoint x: 265, endPoint y: 275, distance: 207.2
click at [265, 275] on div "SearchWithCriteriac7fc9174-7328-43a3-ac02-4cfc23f19fef Writer Name [PERSON_NAME]" at bounding box center [520, 274] width 695 height 26
paste input "[PERSON_NAME] [PERSON_NAME]"
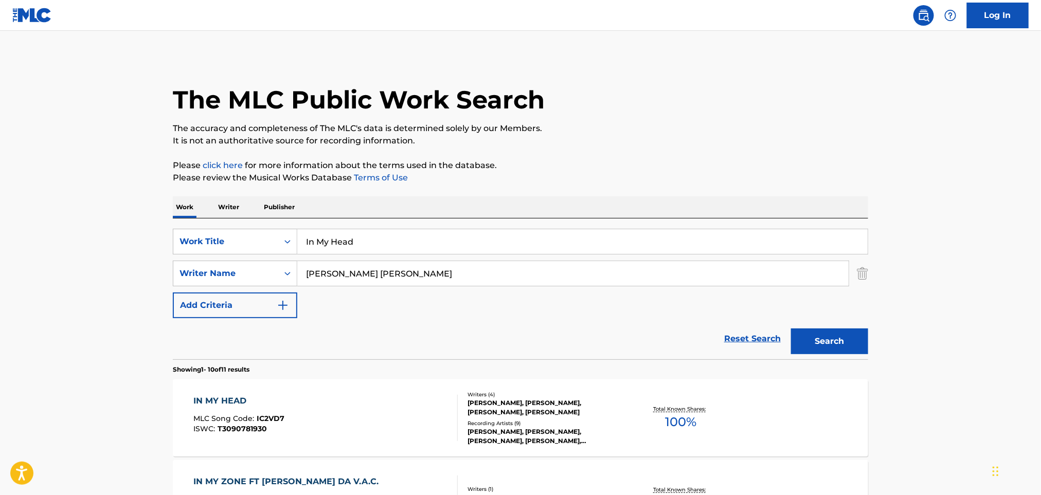
drag, startPoint x: 362, startPoint y: 271, endPoint x: 1054, endPoint y: 325, distance: 694.1
click at [1040, 325] on html "Accessibility Screen-Reader Guide, Feedback, and Issue Reporting | New window L…" at bounding box center [520, 247] width 1041 height 495
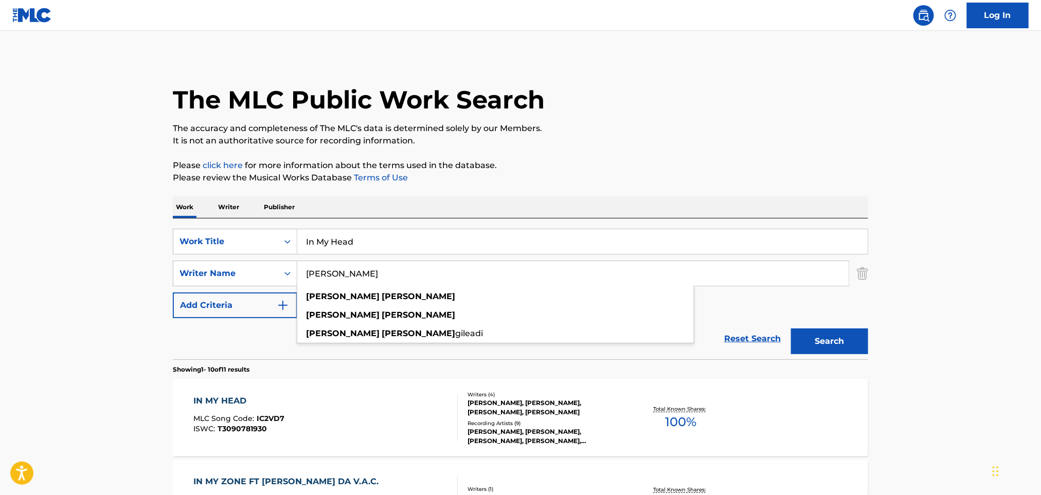
type input "[PERSON_NAME]"
click at [844, 345] on button "Search" at bounding box center [829, 342] width 77 height 26
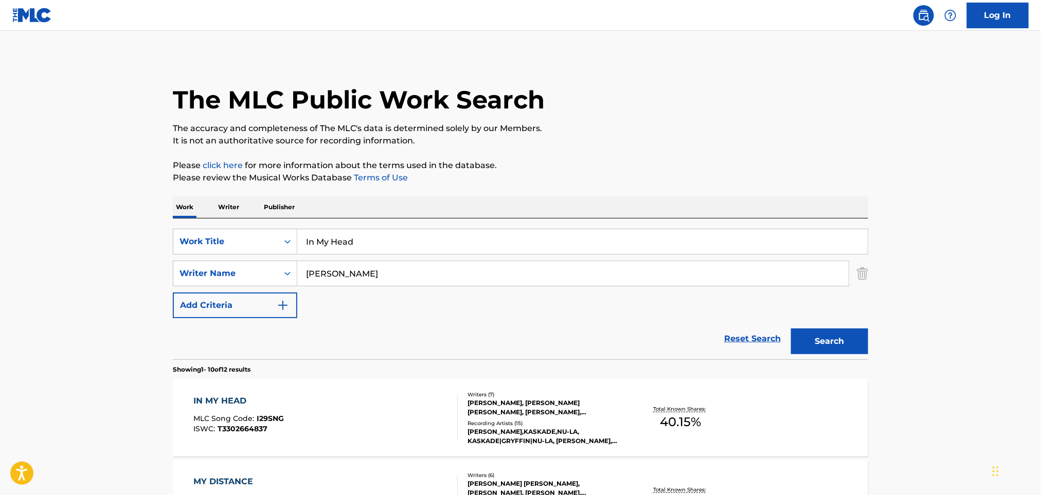
click at [503, 440] on div "[PERSON_NAME],KASKADE,NU-LA, KASKADE|GRYFFIN|NU-LA, [PERSON_NAME], KASKADE & NU…" at bounding box center [544, 436] width 155 height 19
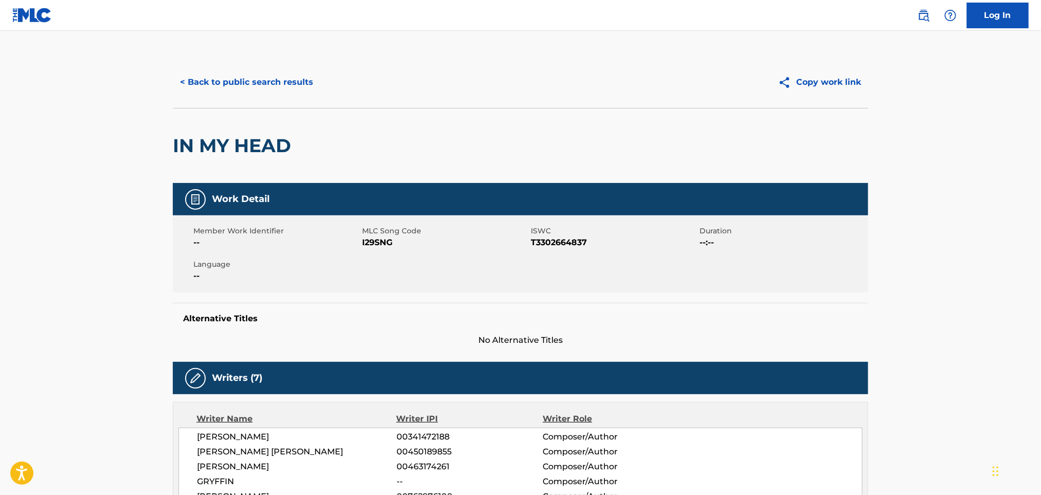
click at [380, 243] on span "I29SNG" at bounding box center [445, 242] width 166 height 12
copy span "I29SNG"
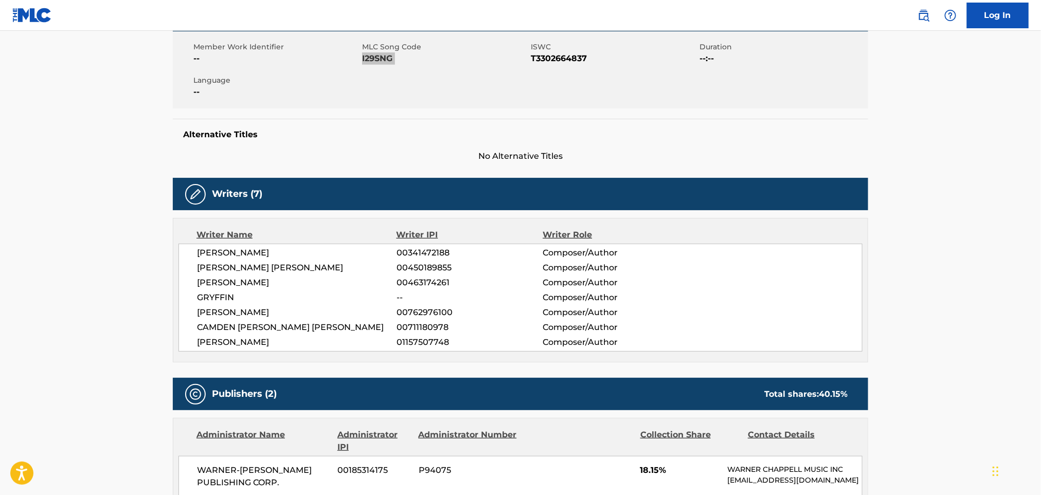
scroll to position [206, 0]
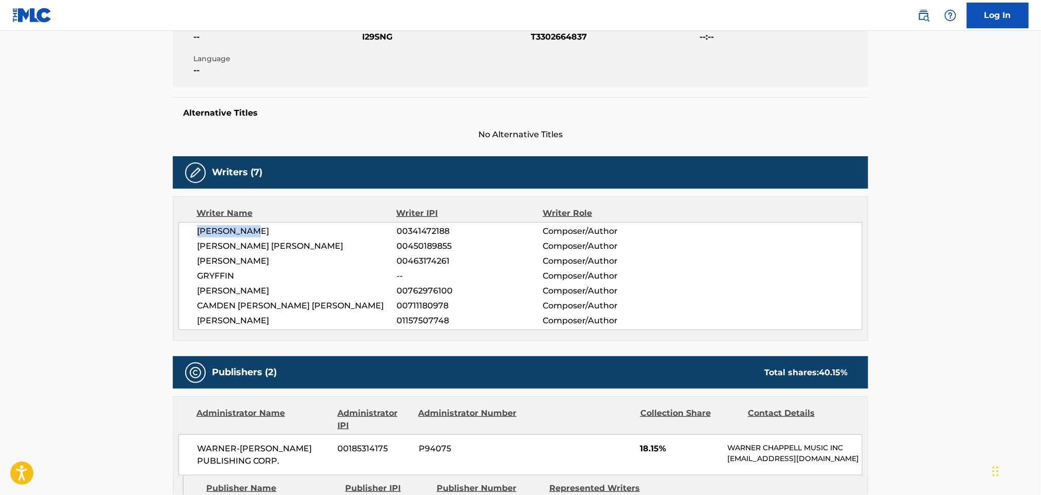
drag, startPoint x: 195, startPoint y: 238, endPoint x: 303, endPoint y: 231, distance: 108.7
click at [303, 231] on div "[PERSON_NAME] 00341472188 Composer/Author [PERSON_NAME] [PERSON_NAME] 004501898…" at bounding box center [520, 276] width 684 height 108
copy span "[PERSON_NAME]"
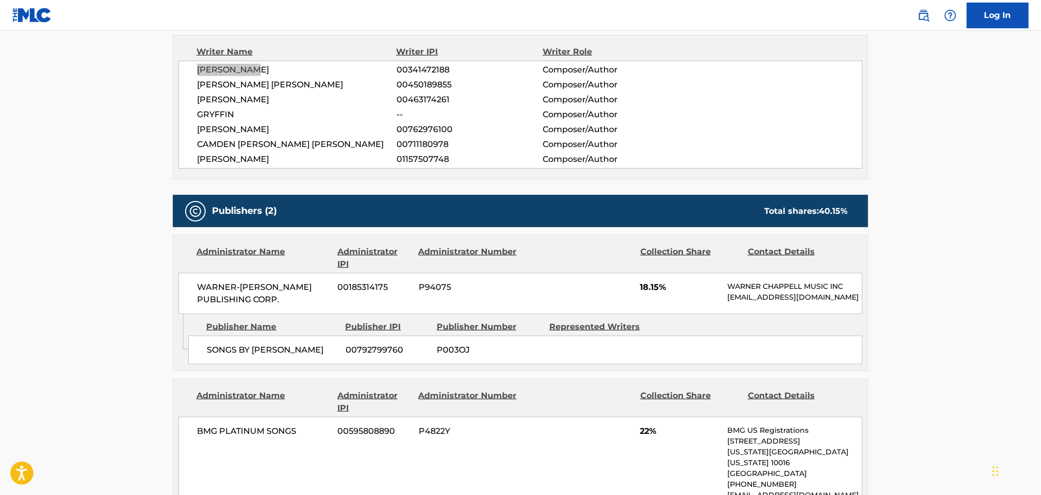
scroll to position [480, 0]
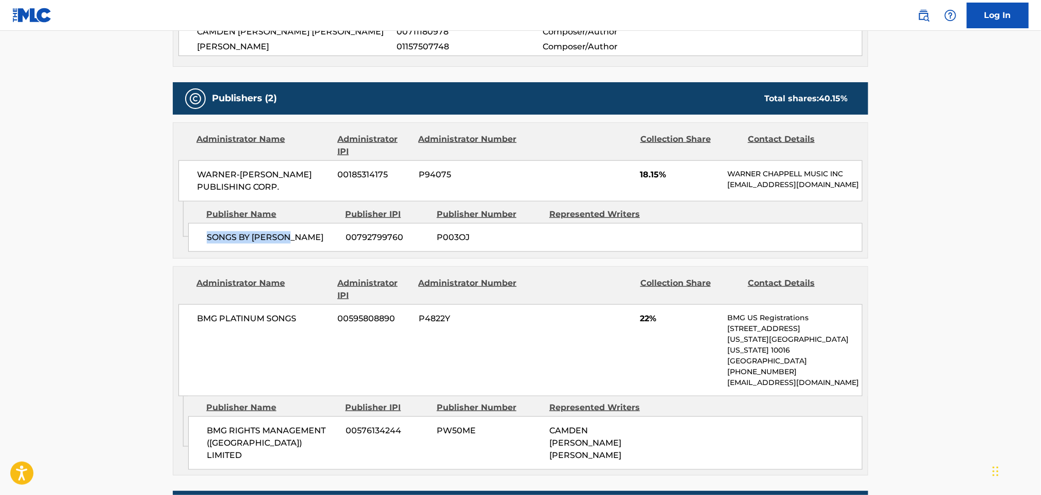
drag, startPoint x: 199, startPoint y: 251, endPoint x: 290, endPoint y: 249, distance: 91.5
click at [290, 249] on div "SONGS BY [PERSON_NAME] 00792799760 P003OJ" at bounding box center [525, 237] width 674 height 29
copy span "SONGS BY [PERSON_NAME]"
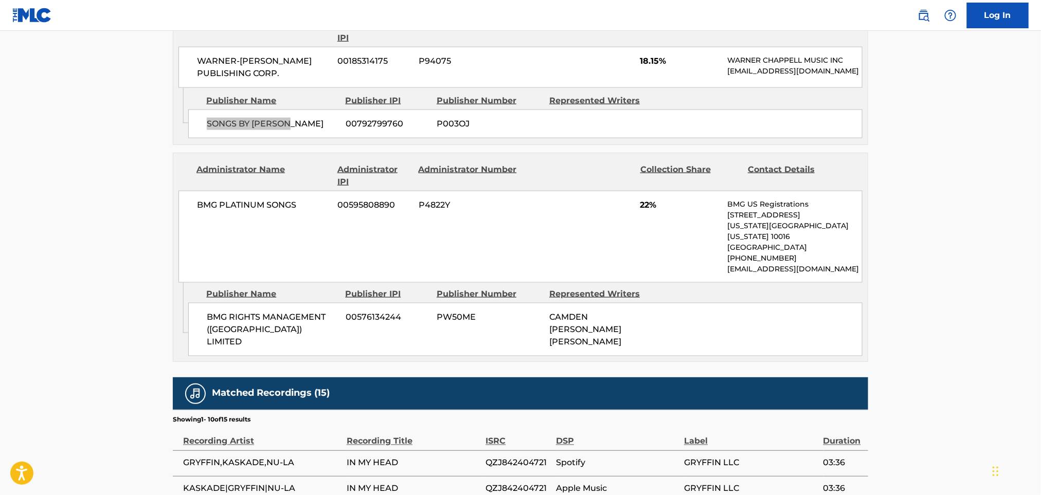
scroll to position [617, 0]
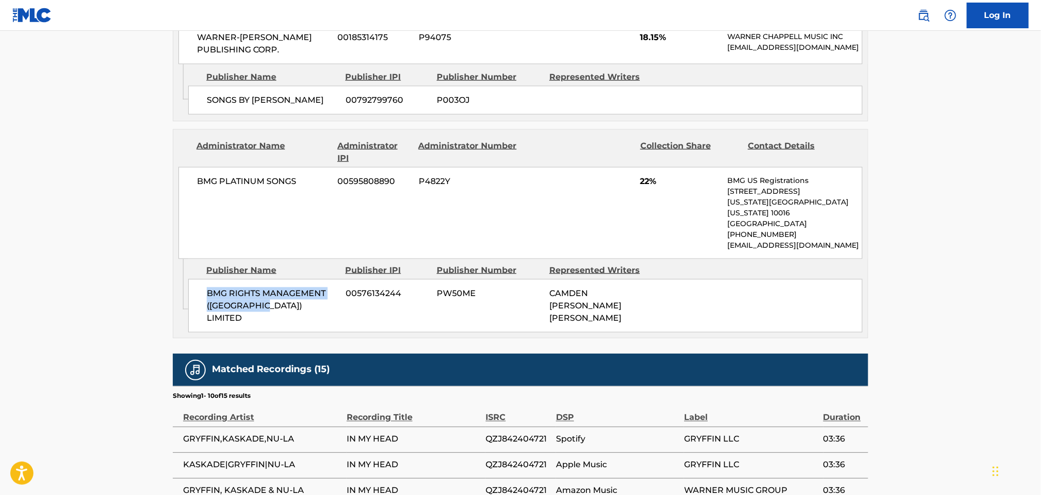
drag, startPoint x: 202, startPoint y: 294, endPoint x: 272, endPoint y: 319, distance: 74.8
click at [272, 319] on div "Admin Original Publisher Connecting Line Publisher Name Publisher IPI Publisher…" at bounding box center [520, 298] width 694 height 79
copy span "BMG RIGHTS MANAGEMENT ([GEOGRAPHIC_DATA]) LIMITED"
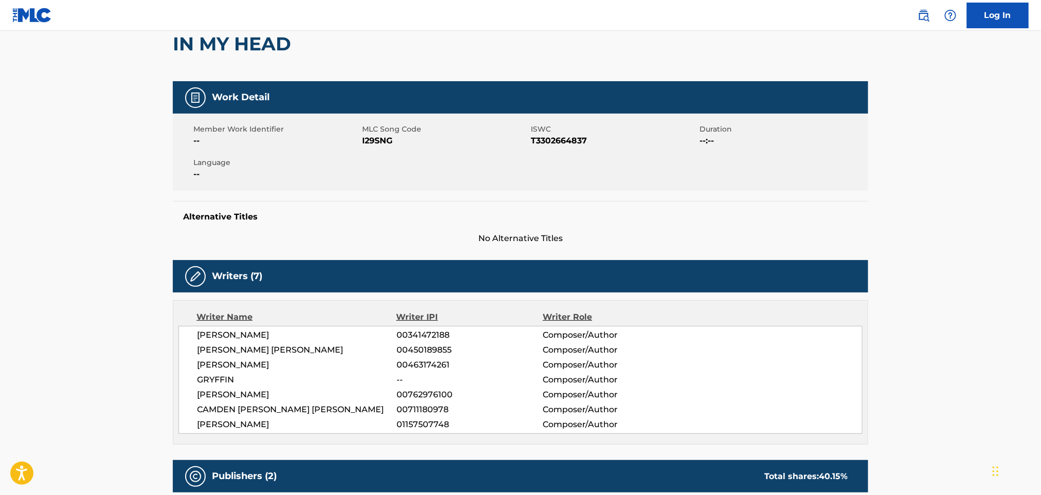
scroll to position [0, 0]
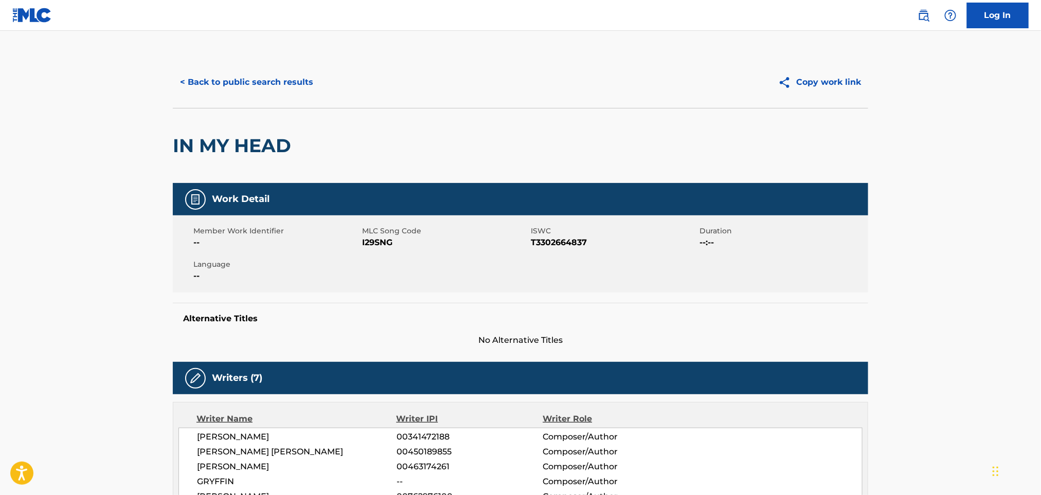
click at [258, 79] on button "< Back to public search results" at bounding box center [247, 82] width 148 height 26
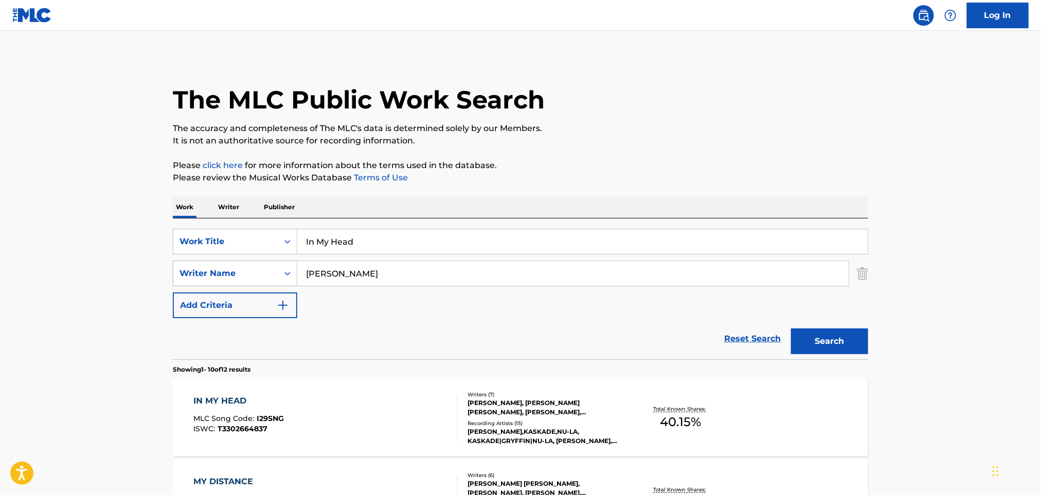
drag, startPoint x: 404, startPoint y: 280, endPoint x: 196, endPoint y: 281, distance: 207.7
click at [196, 281] on div "SearchWithCriteriac7fc9174-7328-43a3-ac02-4cfc23f19fef Writer Name [PERSON_NAME]" at bounding box center [520, 274] width 695 height 26
paste input "[PERSON_NAME] [PERSON_NAME] [PERSON_NAME] [PERSON_NAME]"
type input "[PERSON_NAME] [PERSON_NAME] [PERSON_NAME] [PERSON_NAME]"
drag, startPoint x: 487, startPoint y: 232, endPoint x: 268, endPoint y: 232, distance: 219.0
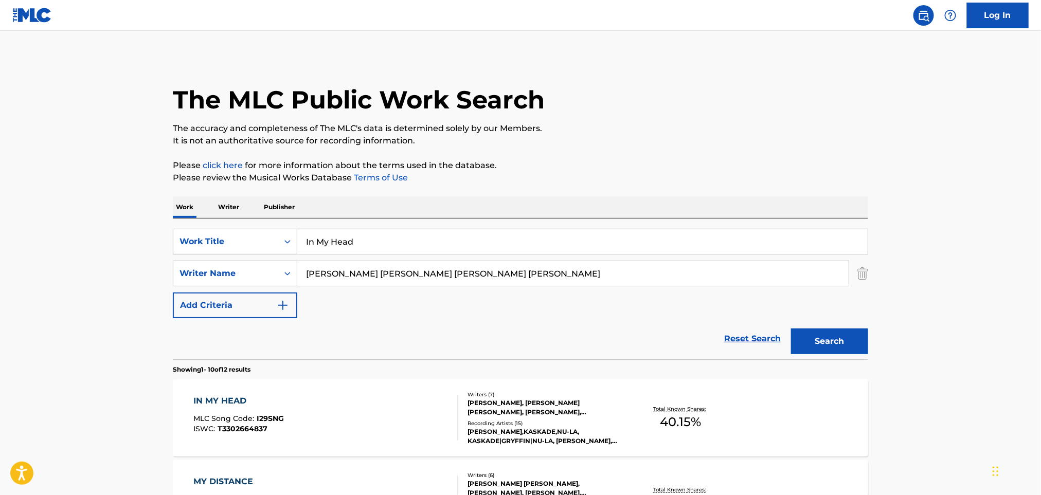
click at [268, 232] on div "SearchWithCriteria60a7d4c3-d1c3-4386-845c-5f14db8f1e41 Work Title In My Head" at bounding box center [520, 242] width 695 height 26
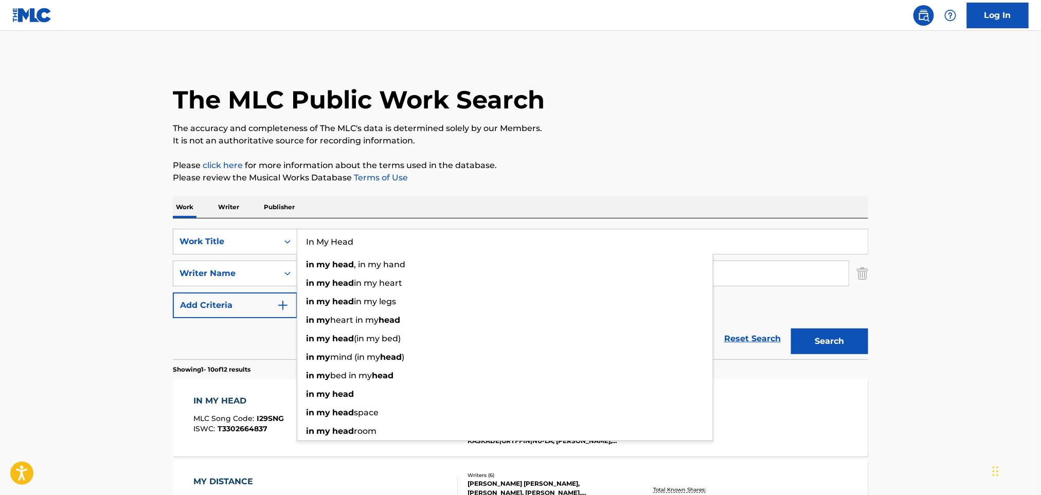
paste input "Bashville on the Sugar [PERSON_NAME]"
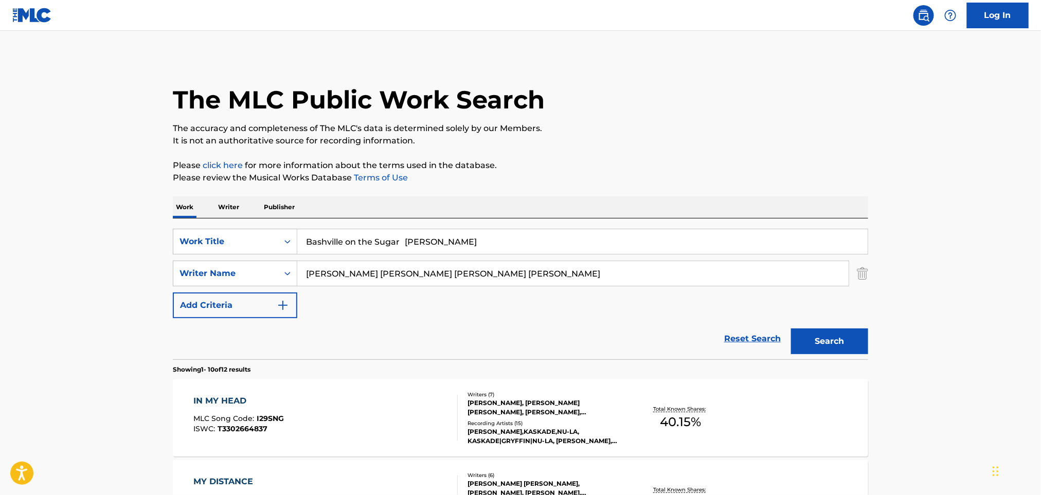
drag, startPoint x: 409, startPoint y: 240, endPoint x: 769, endPoint y: 131, distance: 375.9
type input "Bashville on the Sugar"
drag, startPoint x: 769, startPoint y: 131, endPoint x: 699, endPoint y: 156, distance: 73.8
click at [769, 130] on p "The accuracy and completeness of The MLC's data is determined solely by our Mem…" at bounding box center [520, 128] width 695 height 12
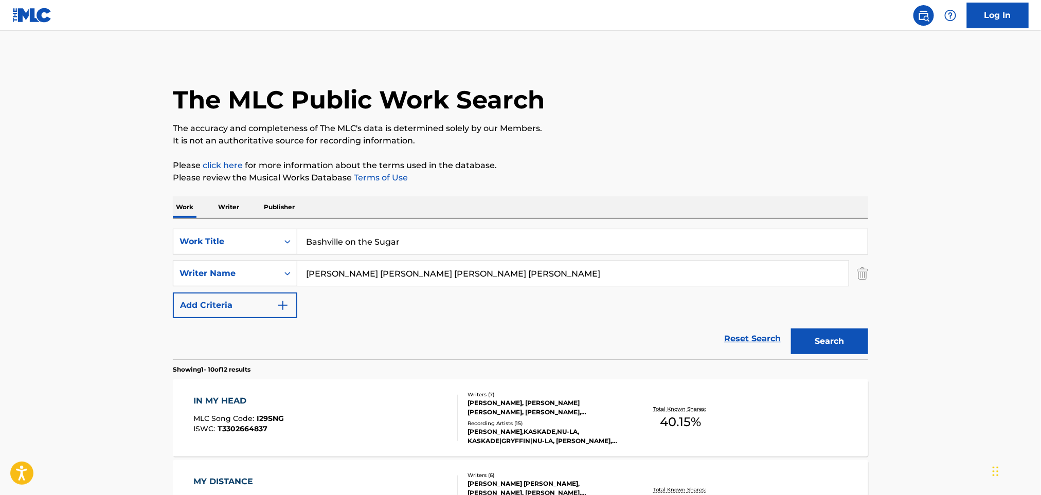
drag, startPoint x: 396, startPoint y: 275, endPoint x: 1013, endPoint y: 341, distance: 621.0
click at [818, 344] on button "Search" at bounding box center [829, 342] width 77 height 26
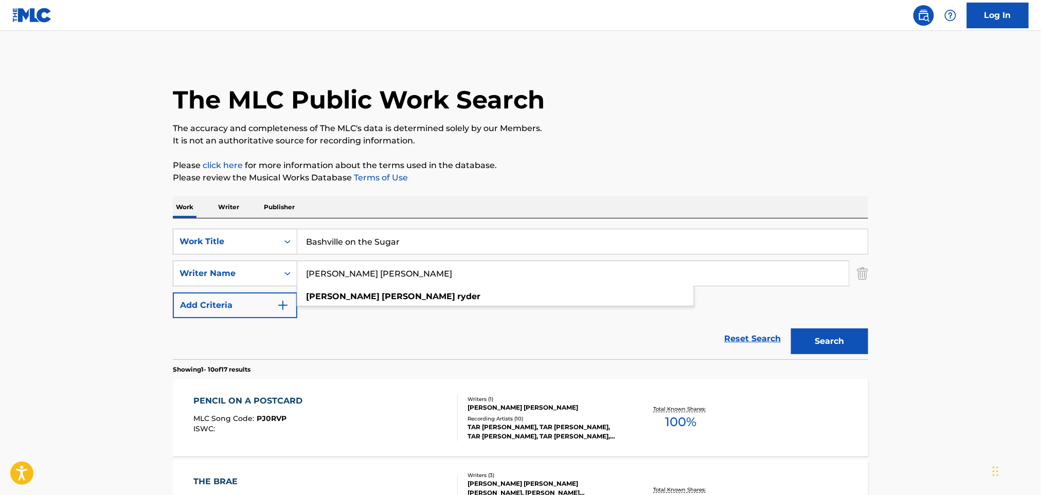
drag, startPoint x: 410, startPoint y: 270, endPoint x: 154, endPoint y: 271, distance: 256.0
paste input "ristie [PERSON_NAME] [PERSON_NAME] [PERSON_NAME]"
drag, startPoint x: 393, startPoint y: 272, endPoint x: 1072, endPoint y: 339, distance: 681.9
click at [1040, 339] on html "Accessibility Screen-Reader Guide, Feedback, and Issue Reporting | New window L…" at bounding box center [520, 247] width 1041 height 495
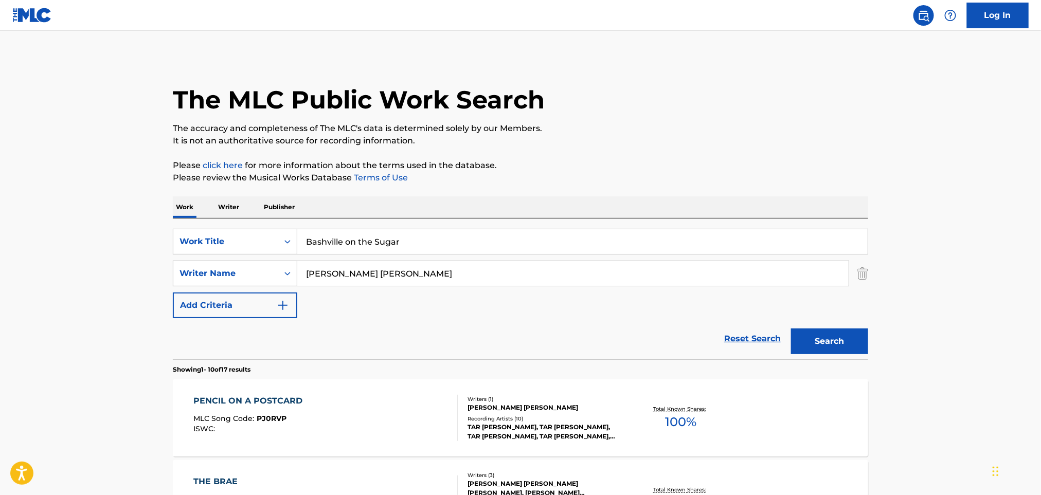
click at [836, 343] on button "Search" at bounding box center [829, 342] width 77 height 26
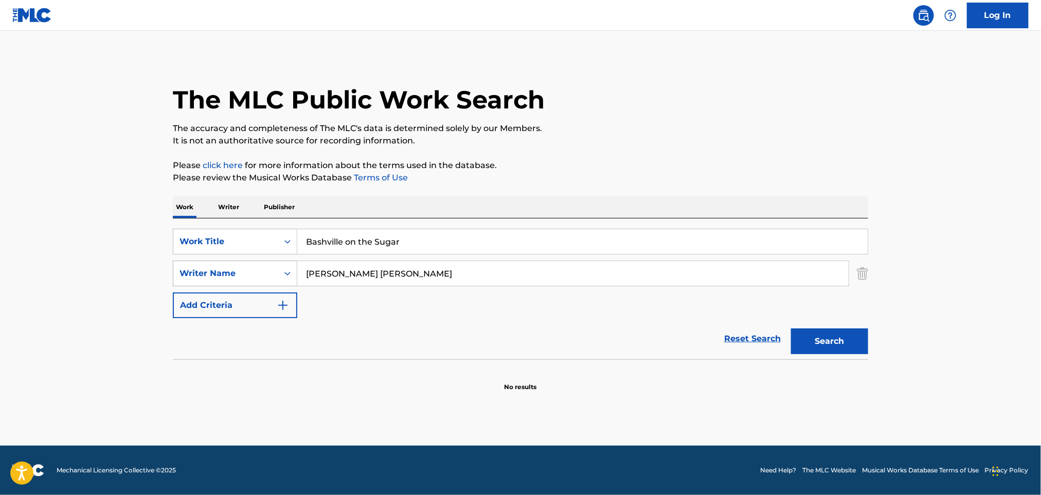
drag, startPoint x: 396, startPoint y: 278, endPoint x: 211, endPoint y: 283, distance: 185.2
click at [211, 283] on div "SearchWithCriteriac7fc9174-7328-43a3-ac02-4cfc23f19fef Writer Name [PERSON_NAME…" at bounding box center [520, 274] width 695 height 26
paste input "[PERSON_NAME] [PERSON_NAME]"
drag, startPoint x: 392, startPoint y: 274, endPoint x: 794, endPoint y: 330, distance: 405.9
click at [793, 318] on form "SearchWithCriteria60a7d4c3-d1c3-4386-845c-5f14db8f1e41 Work Title Bashville on …" at bounding box center [520, 294] width 695 height 131
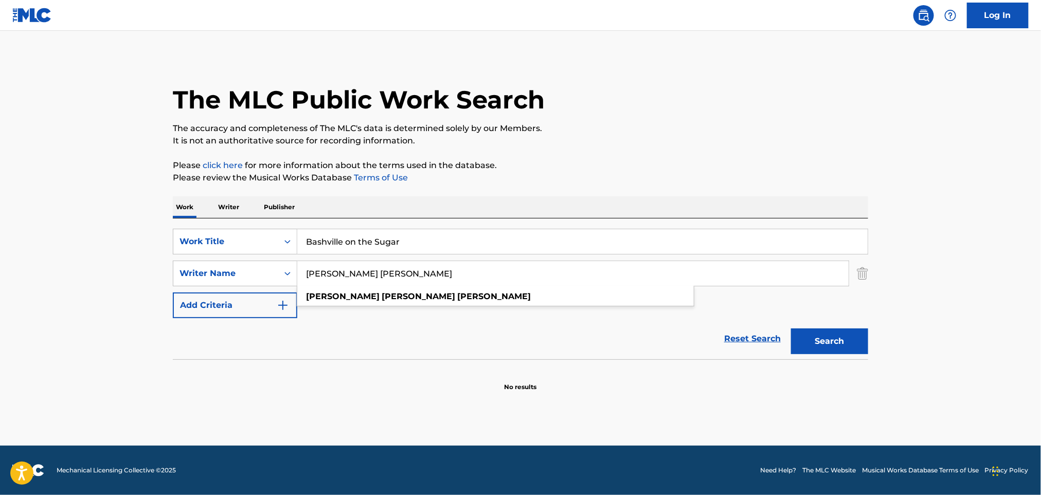
click at [840, 341] on button "Search" at bounding box center [829, 342] width 77 height 26
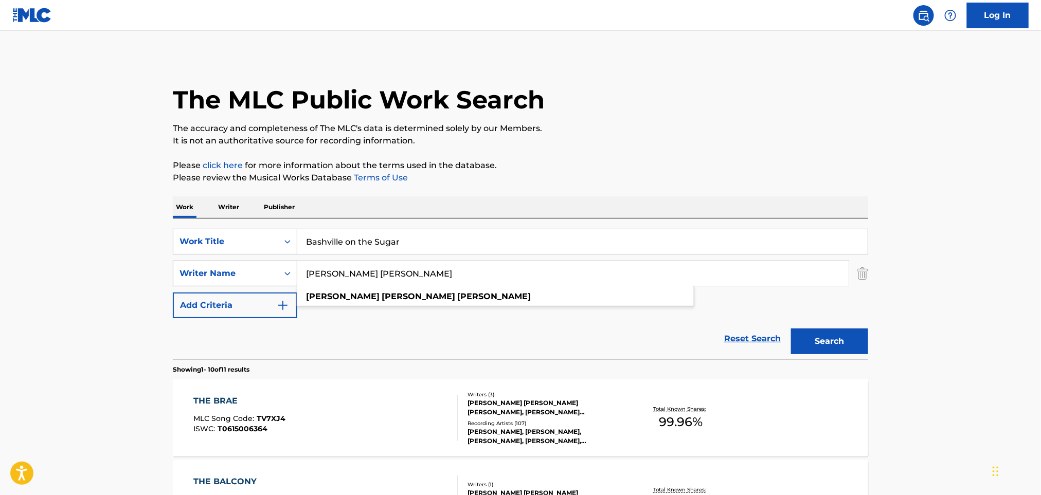
drag, startPoint x: 425, startPoint y: 272, endPoint x: 189, endPoint y: 274, distance: 236.0
click at [189, 274] on div "SearchWithCriteriac7fc9174-7328-43a3-ac02-4cfc23f19fef Writer Name [PERSON_NAME…" at bounding box center [520, 274] width 695 height 26
paste input "[PERSON_NAME] [PERSON_NAME]"
click at [811, 364] on section "Showing 1 - 10 of 11 results" at bounding box center [520, 366] width 695 height 15
click at [824, 341] on button "Search" at bounding box center [829, 342] width 77 height 26
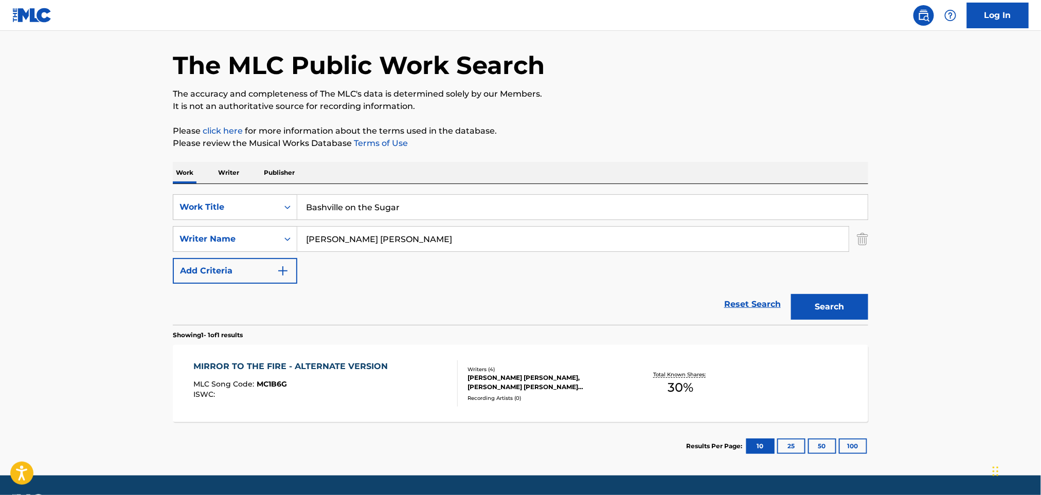
scroll to position [64, 0]
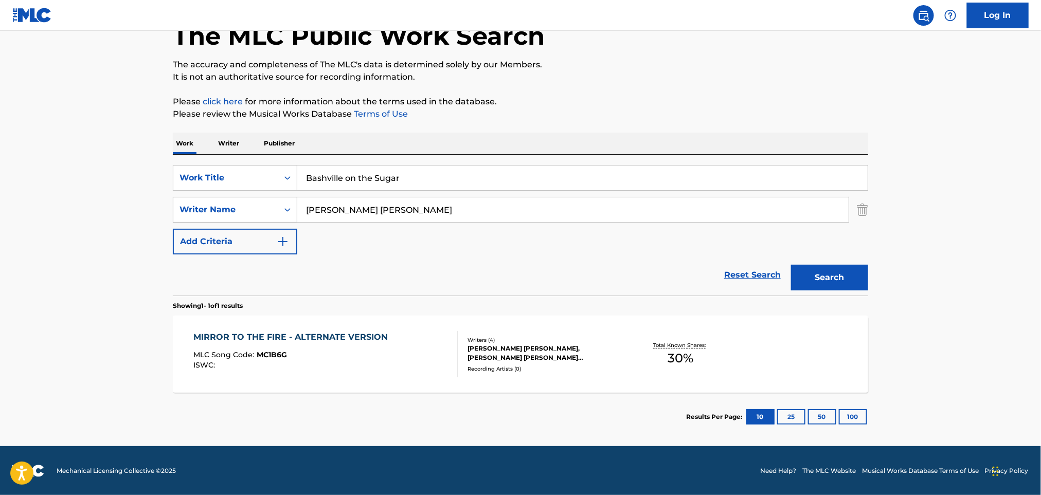
drag, startPoint x: 423, startPoint y: 206, endPoint x: 293, endPoint y: 203, distance: 130.6
click at [293, 203] on div "SearchWithCriteriac7fc9174-7328-43a3-ac02-4cfc23f19fef Writer Name [PERSON_NAME…" at bounding box center [520, 210] width 695 height 26
paste input "Bashville on the Sugar [PERSON_NAME]"
drag, startPoint x: 410, startPoint y: 213, endPoint x: 214, endPoint y: 212, distance: 195.9
click at [214, 212] on div "SearchWithCriteriac7fc9174-7328-43a3-ac02-4cfc23f19fef Writer Name [PERSON_NAME…" at bounding box center [520, 210] width 695 height 26
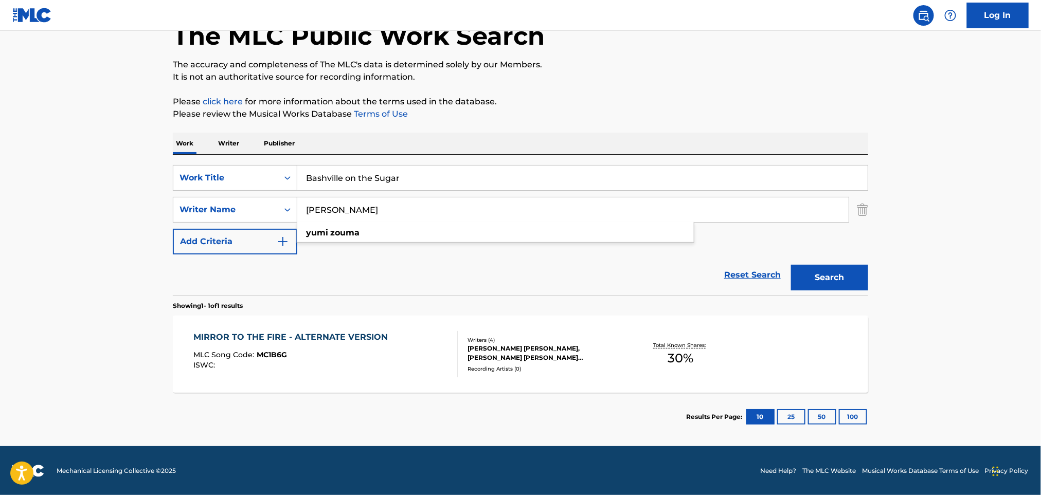
type input "[PERSON_NAME]"
click at [818, 276] on button "Search" at bounding box center [829, 278] width 77 height 26
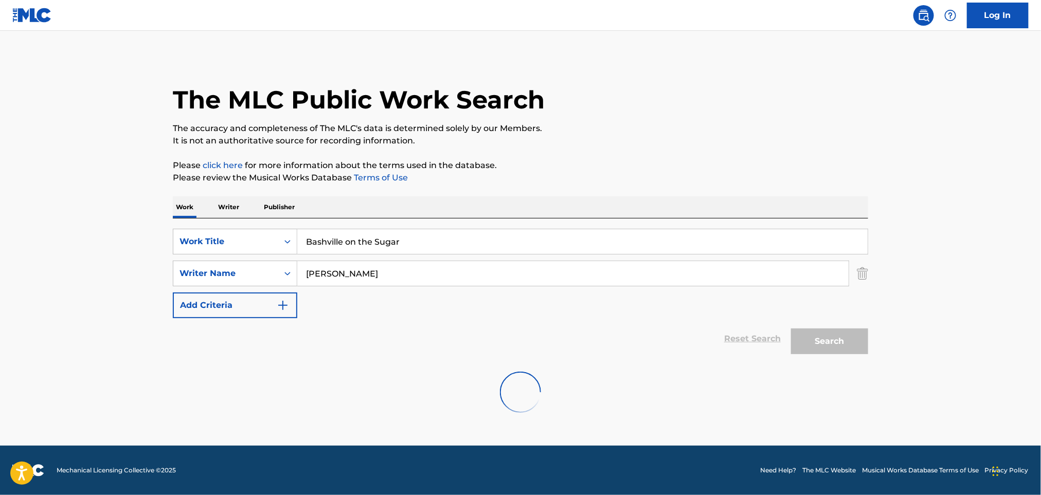
scroll to position [0, 0]
